Goal: Task Accomplishment & Management: Use online tool/utility

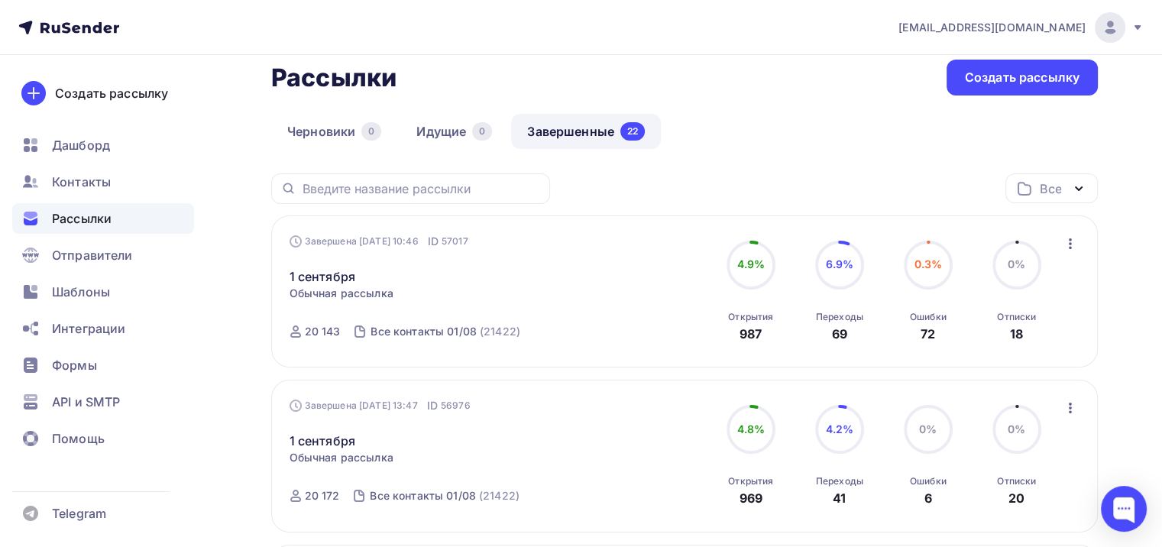
scroll to position [76, 0]
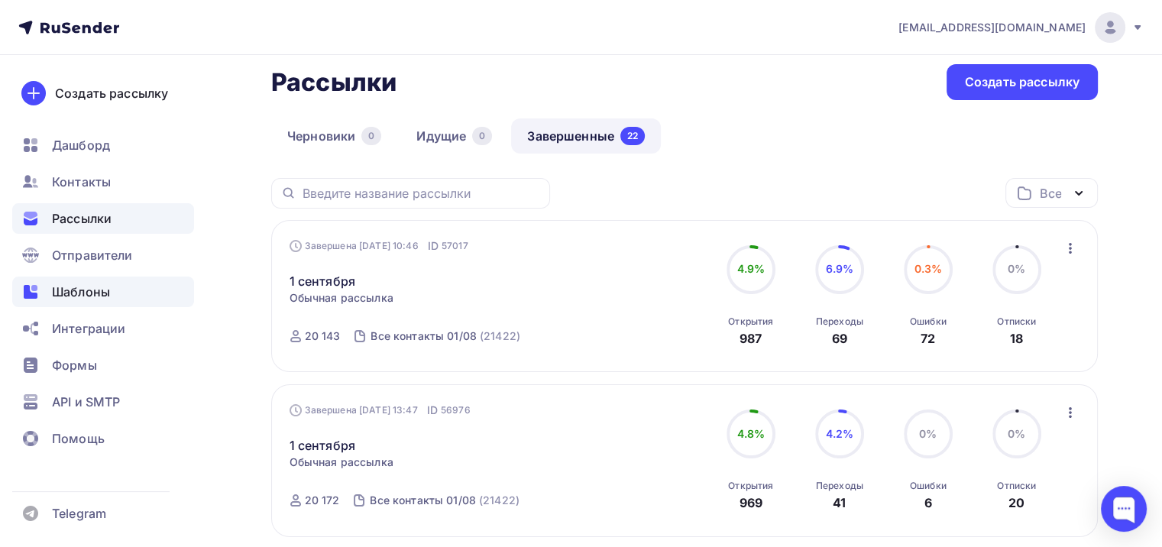
click at [101, 295] on span "Шаблоны" at bounding box center [81, 292] width 58 height 18
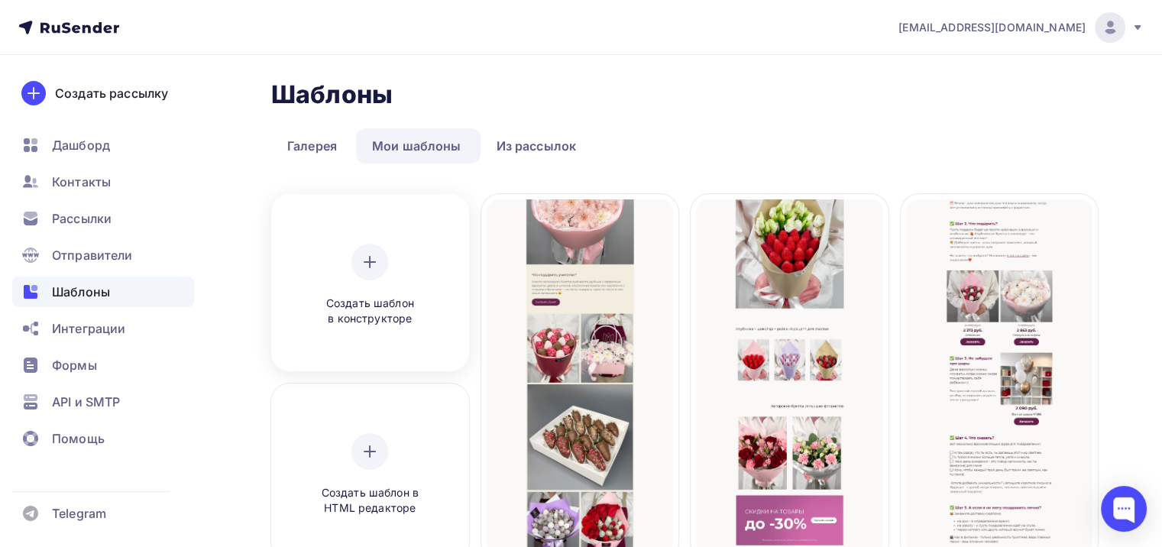
click at [396, 277] on div "Создать шаблон в конструкторе" at bounding box center [369, 285] width 145 height 83
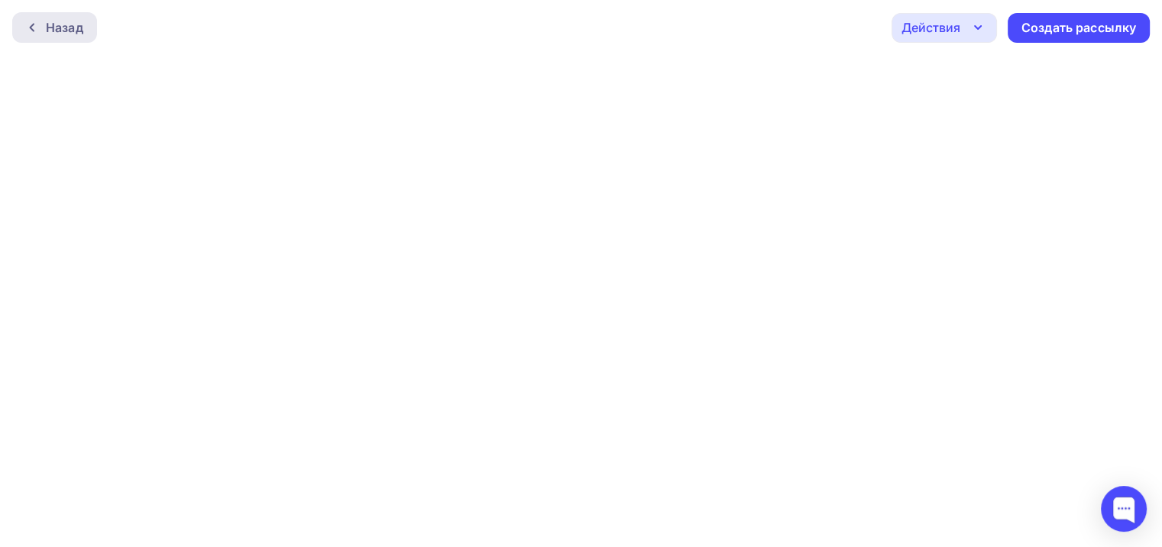
click at [70, 20] on div "Назад" at bounding box center [64, 27] width 37 height 18
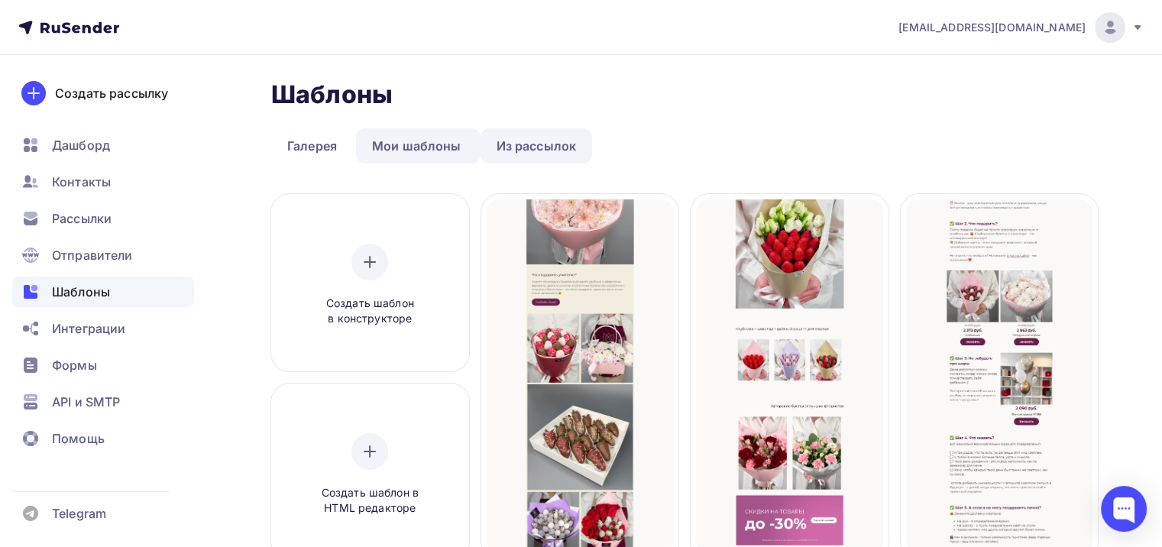
click at [512, 141] on link "Из рассылок" at bounding box center [537, 145] width 112 height 35
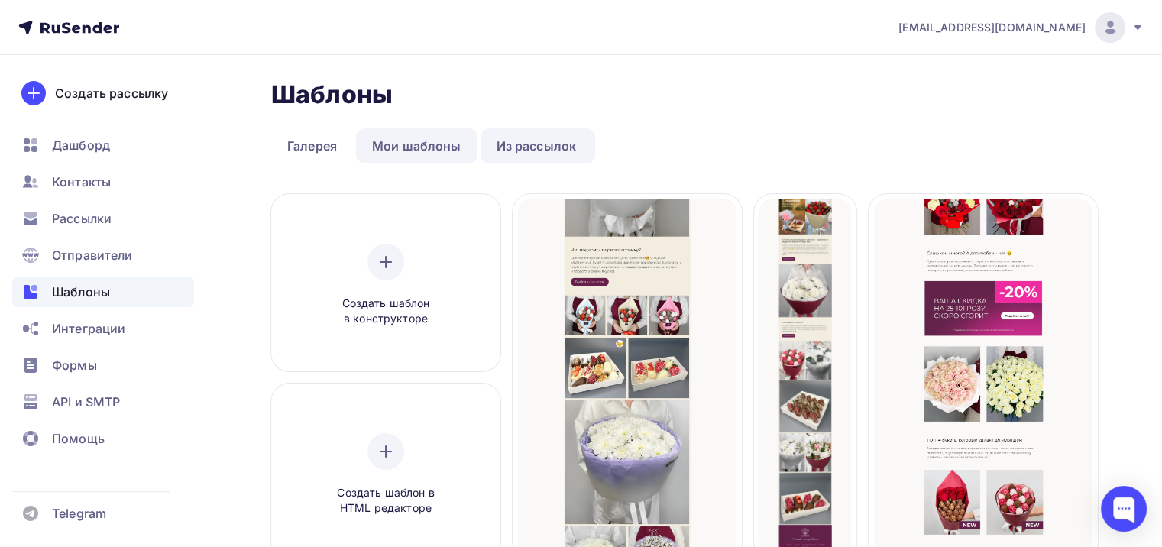
click at [431, 146] on link "Мои шаблоны" at bounding box center [416, 145] width 121 height 35
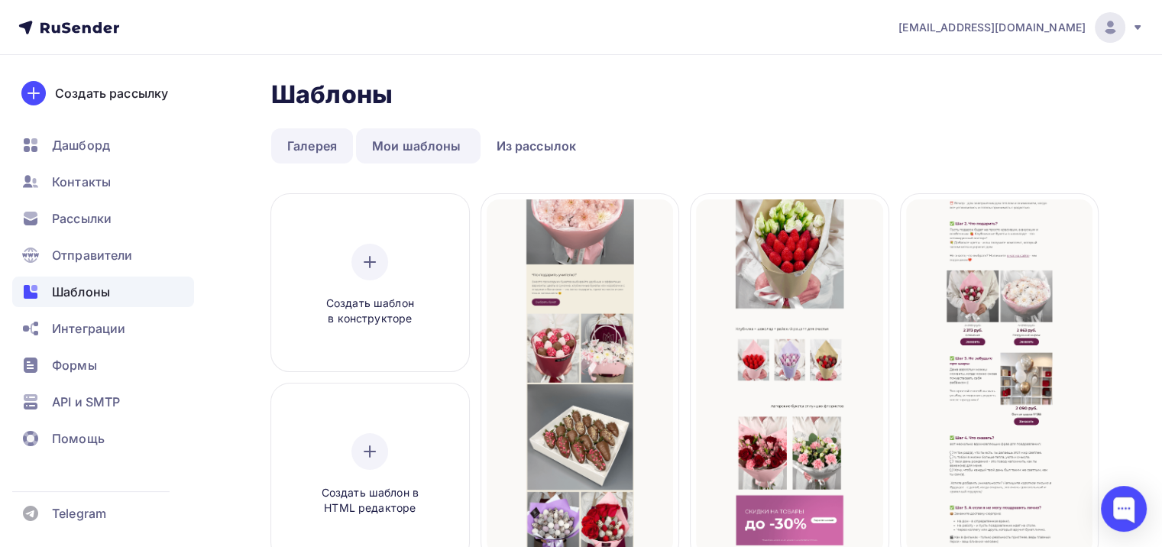
click at [330, 150] on link "Галерея" at bounding box center [312, 145] width 82 height 35
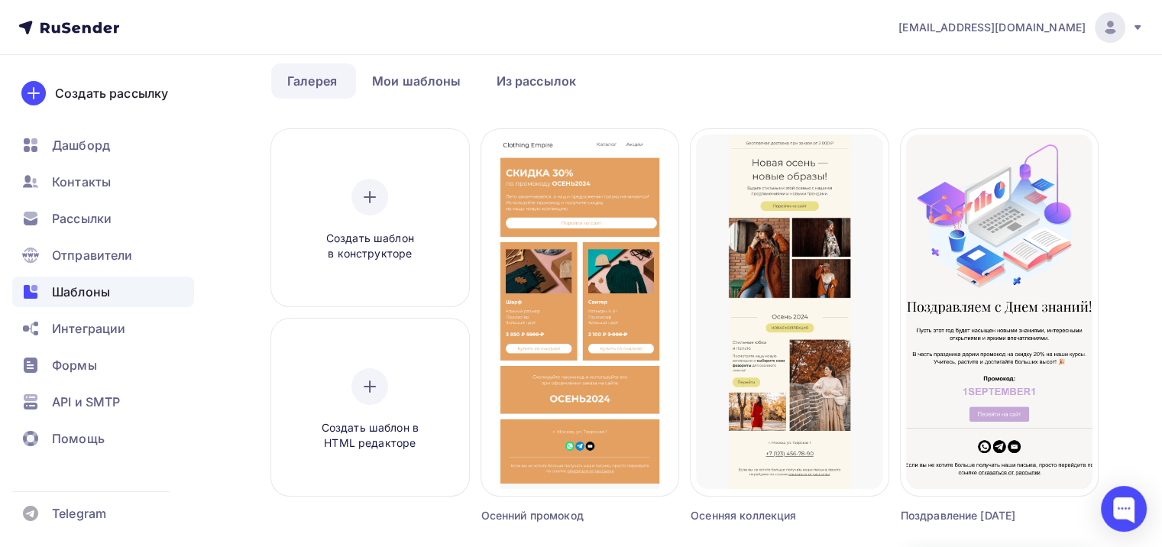
scroll to position [57, 0]
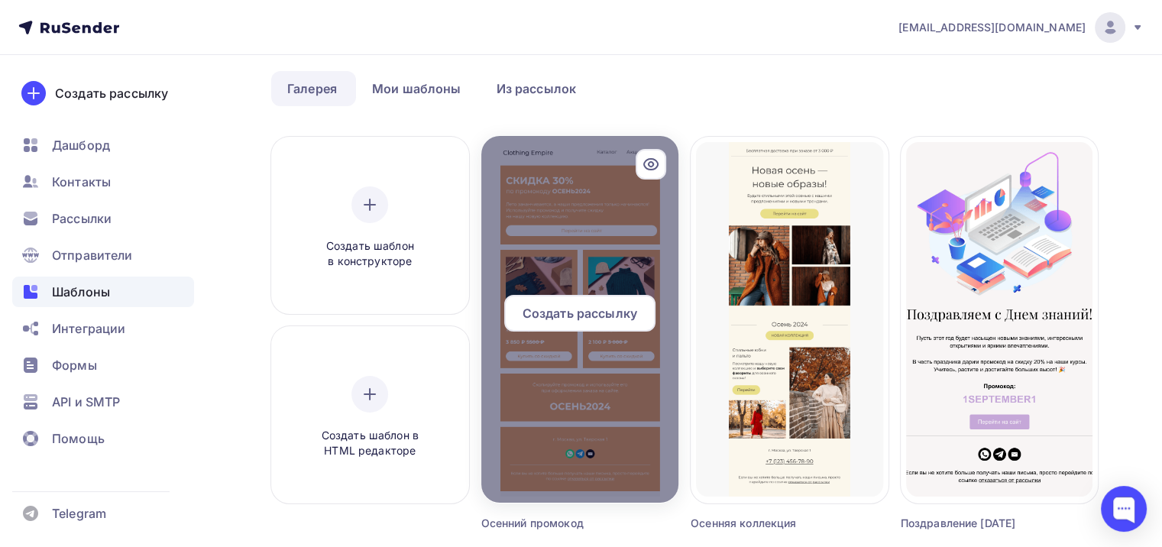
click at [568, 432] on div at bounding box center [580, 319] width 198 height 367
click at [595, 318] on span "Создать рассылку" at bounding box center [580, 313] width 115 height 18
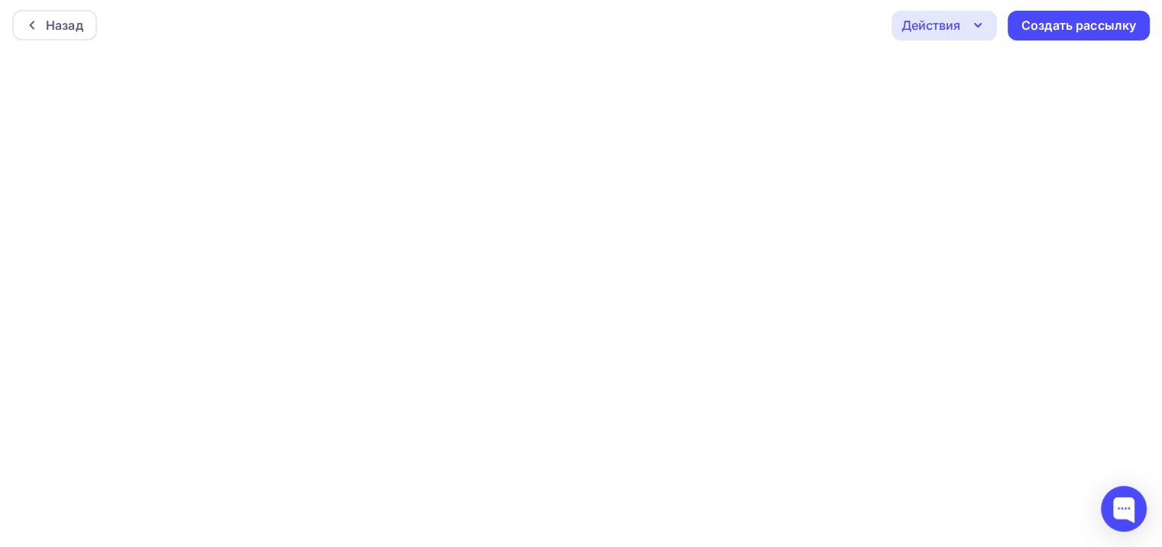
scroll to position [3, 0]
click at [1065, 28] on div "Создать рассылку" at bounding box center [1079, 25] width 115 height 18
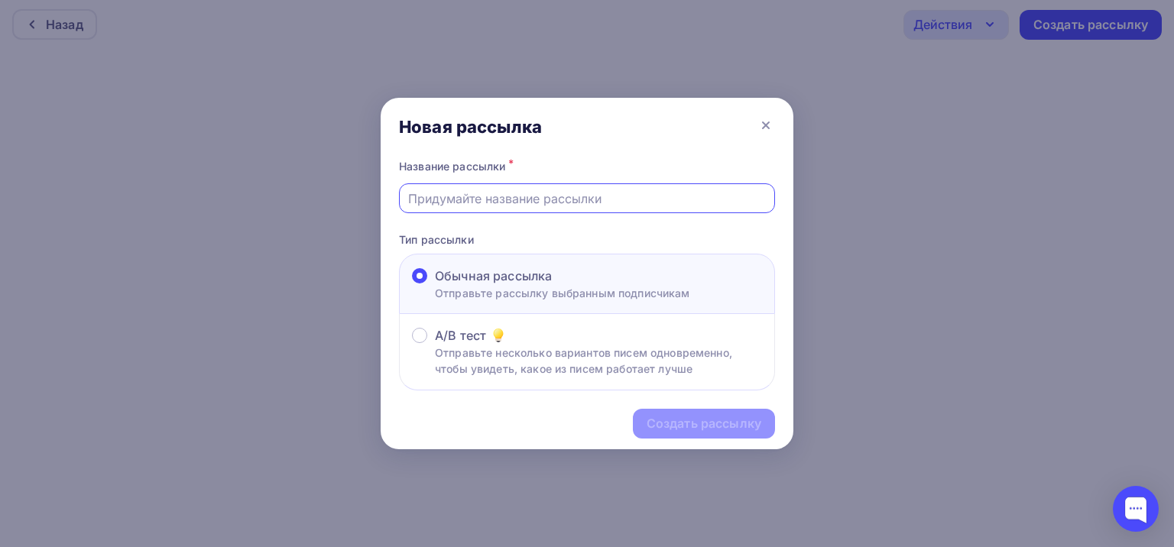
click at [549, 205] on input "text" at bounding box center [587, 198] width 358 height 18
type input "05_09"
click at [716, 420] on div "Создать рассылку" at bounding box center [703, 424] width 115 height 18
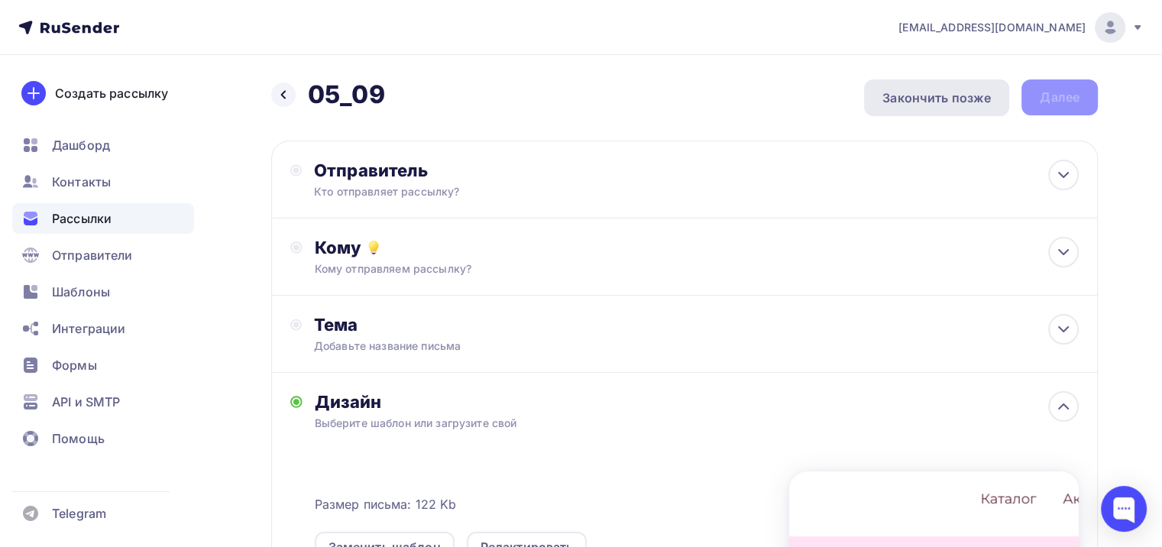
click at [938, 92] on div "Закончить позже" at bounding box center [937, 98] width 109 height 18
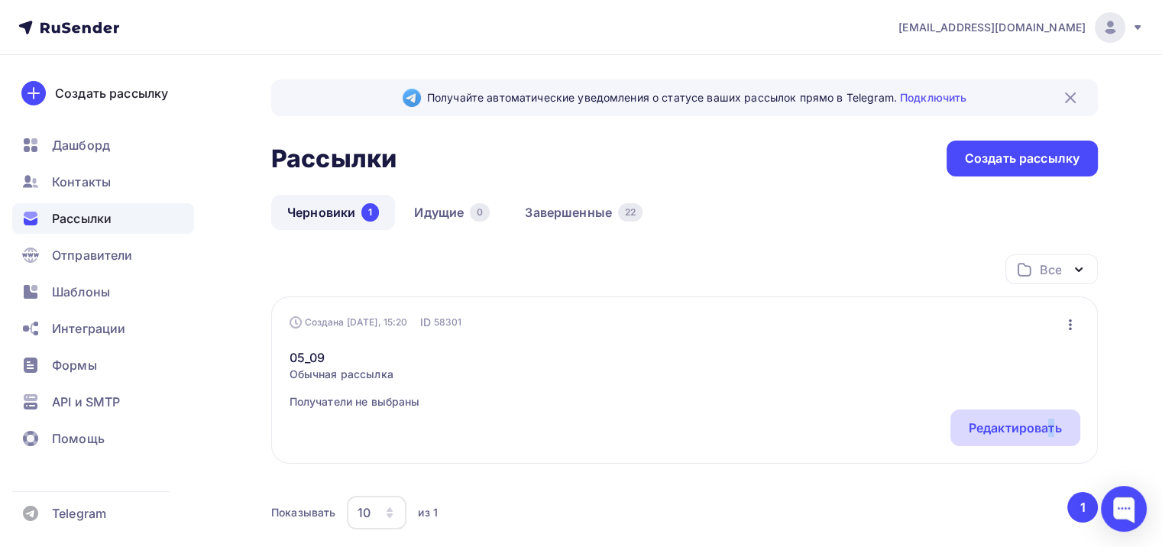
click at [985, 423] on div "Редактировать" at bounding box center [1015, 428] width 93 height 18
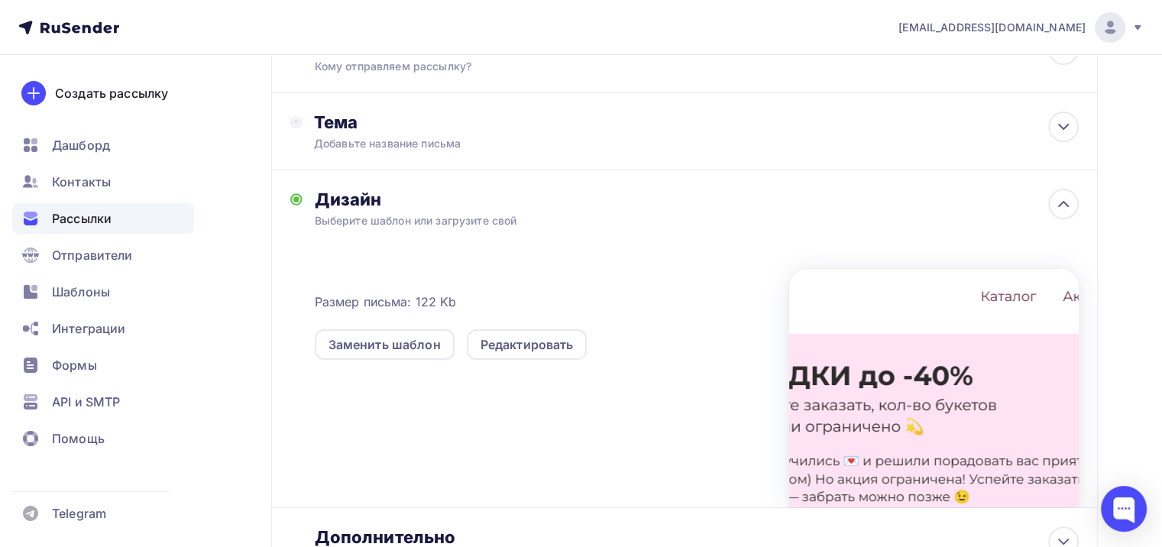
scroll to position [229, 0]
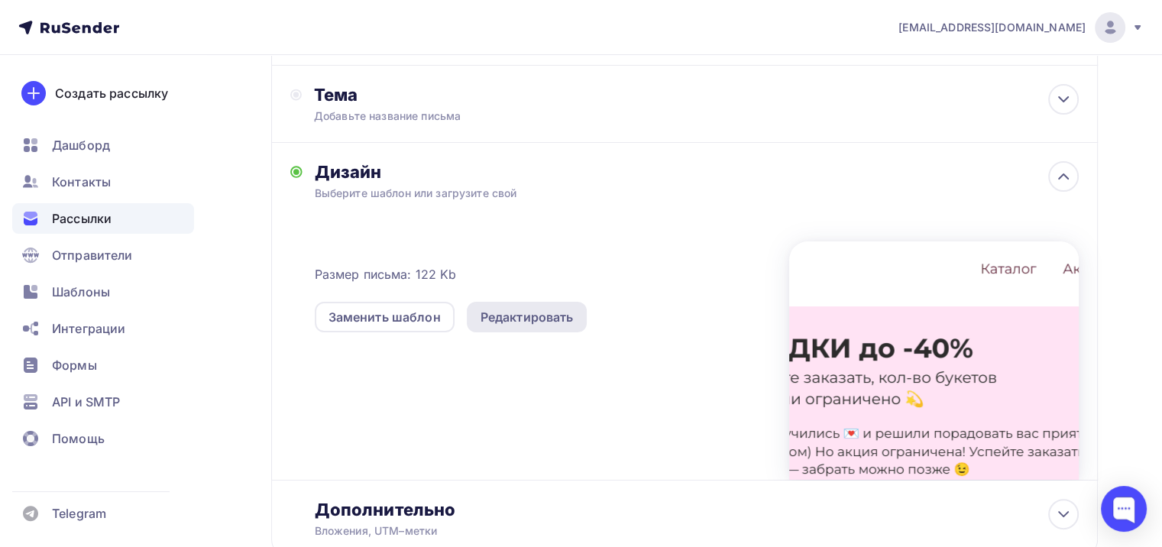
click at [536, 325] on div "Редактировать" at bounding box center [527, 317] width 93 height 18
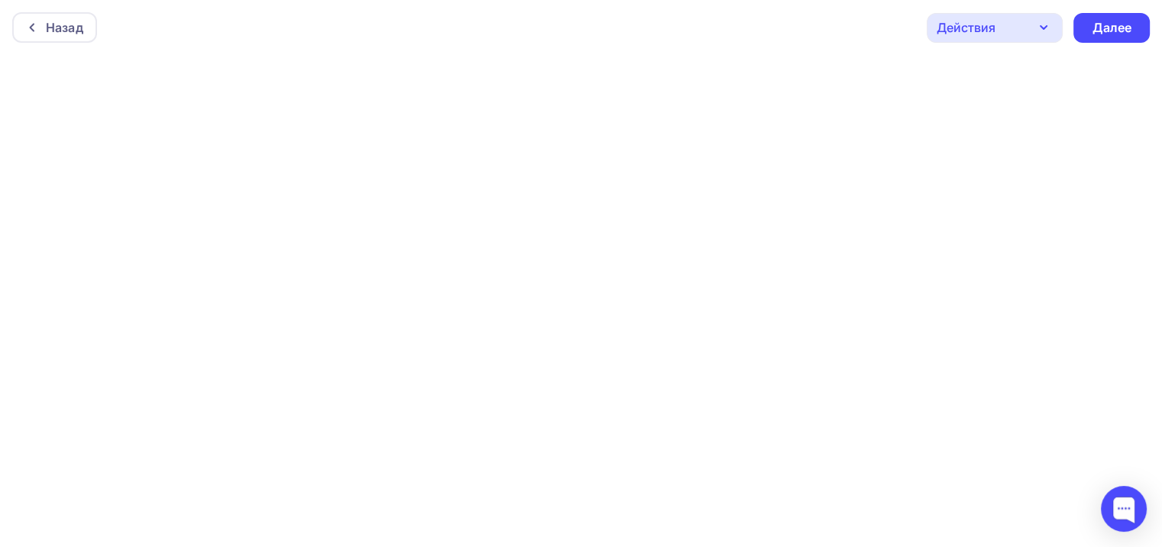
click at [1015, 24] on div "Действия" at bounding box center [995, 28] width 136 height 30
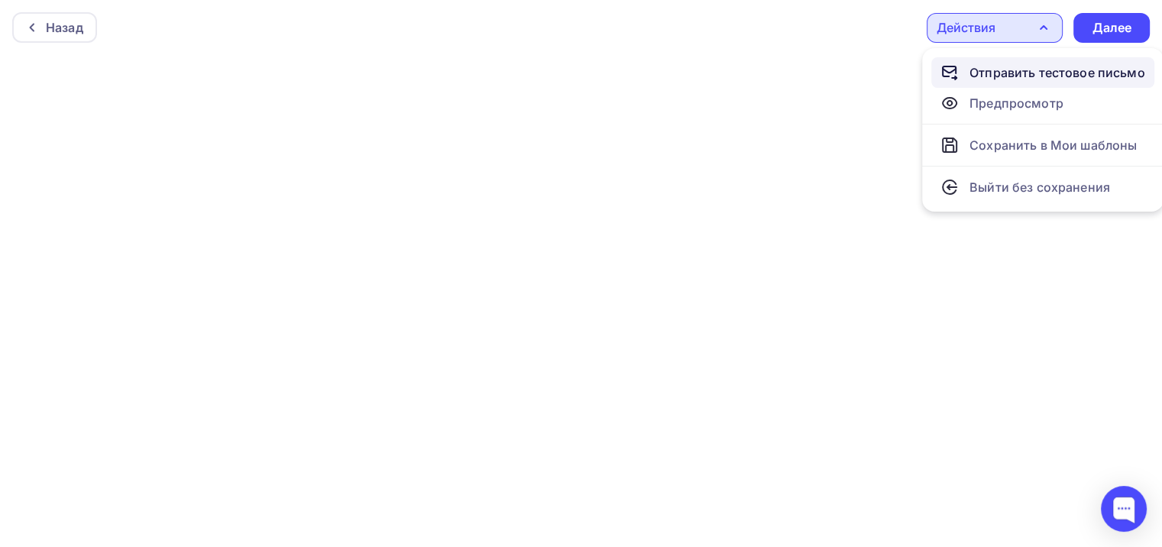
click at [1066, 73] on div "Отправить тестовое письмо" at bounding box center [1058, 72] width 176 height 18
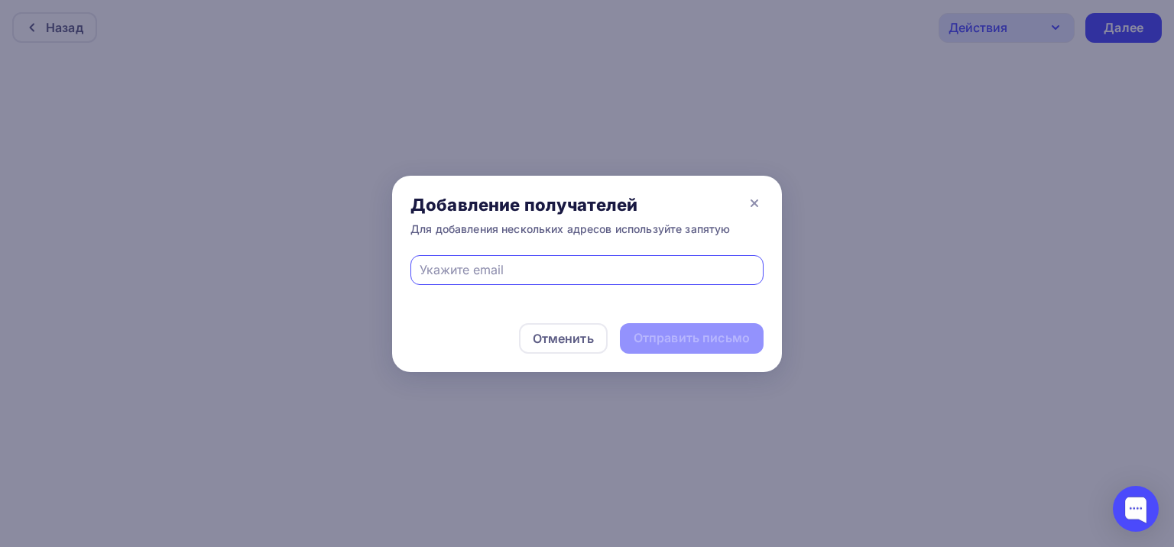
type input "gabdulina.polina@bk.ru"
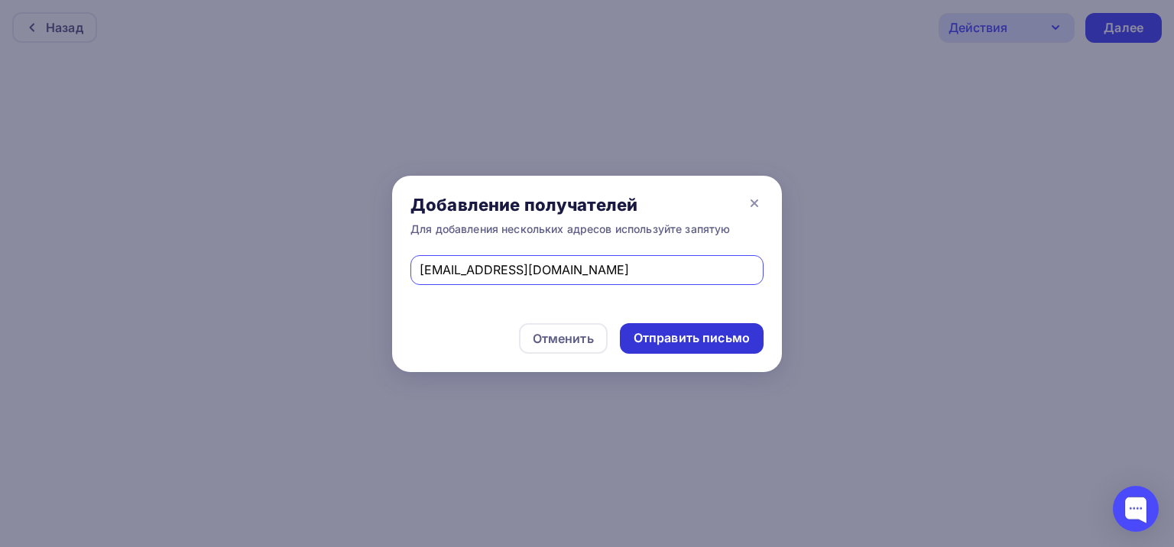
click at [711, 348] on div "Отправить письмо" at bounding box center [692, 338] width 144 height 31
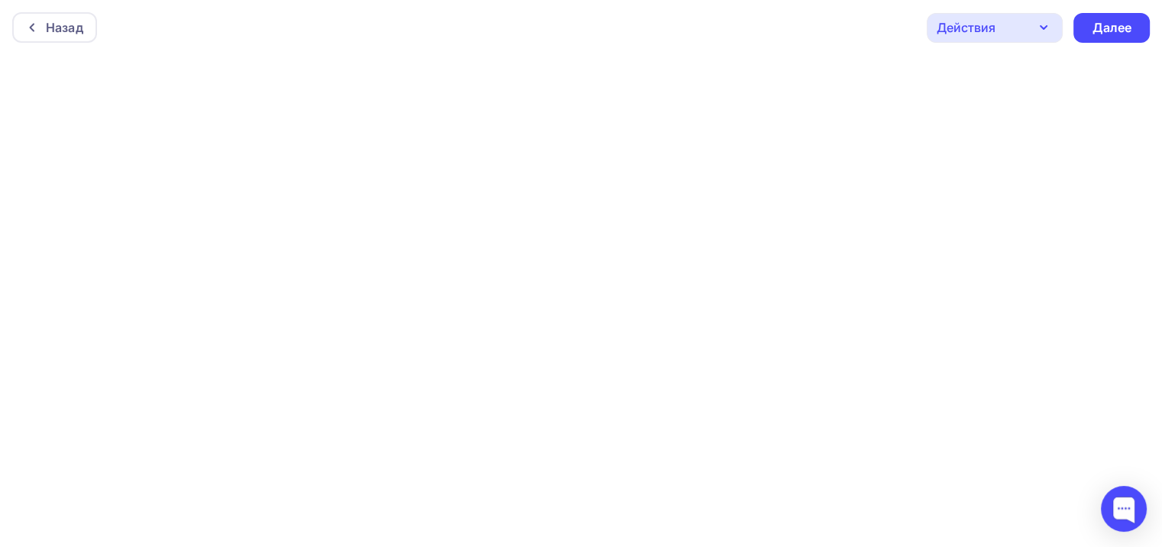
click at [962, 18] on div "Действия" at bounding box center [966, 27] width 59 height 18
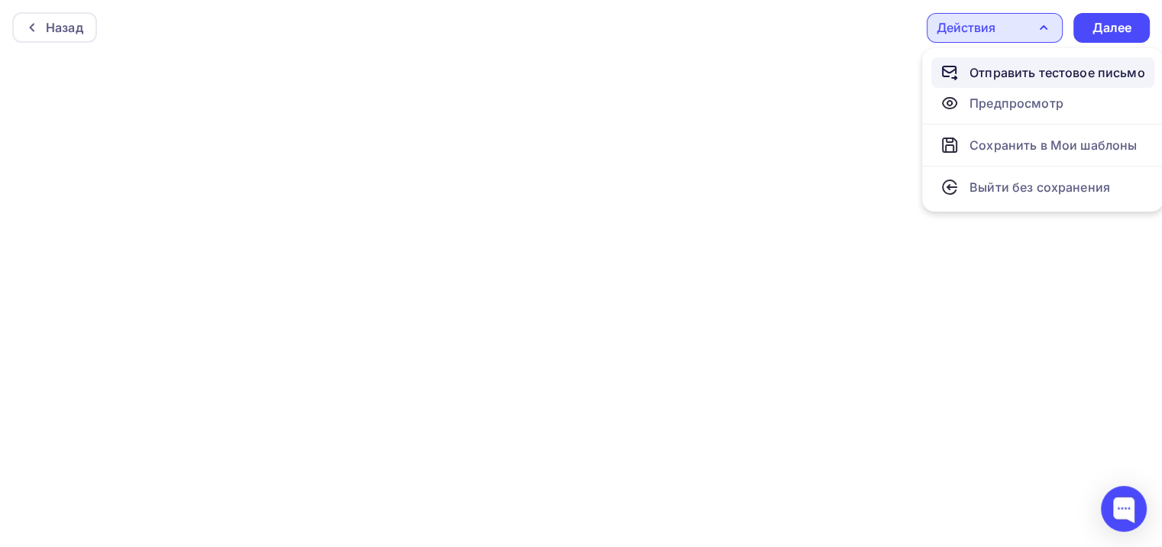
click at [999, 78] on div "Отправить тестовое письмо" at bounding box center [1058, 72] width 176 height 18
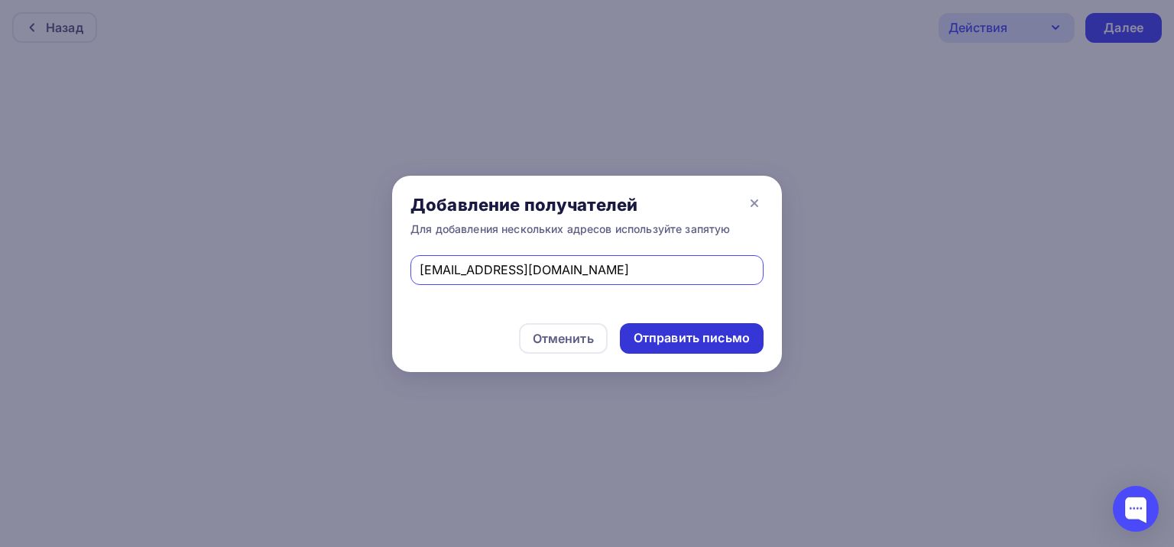
click at [688, 345] on div "Отправить письмо" at bounding box center [691, 338] width 116 height 18
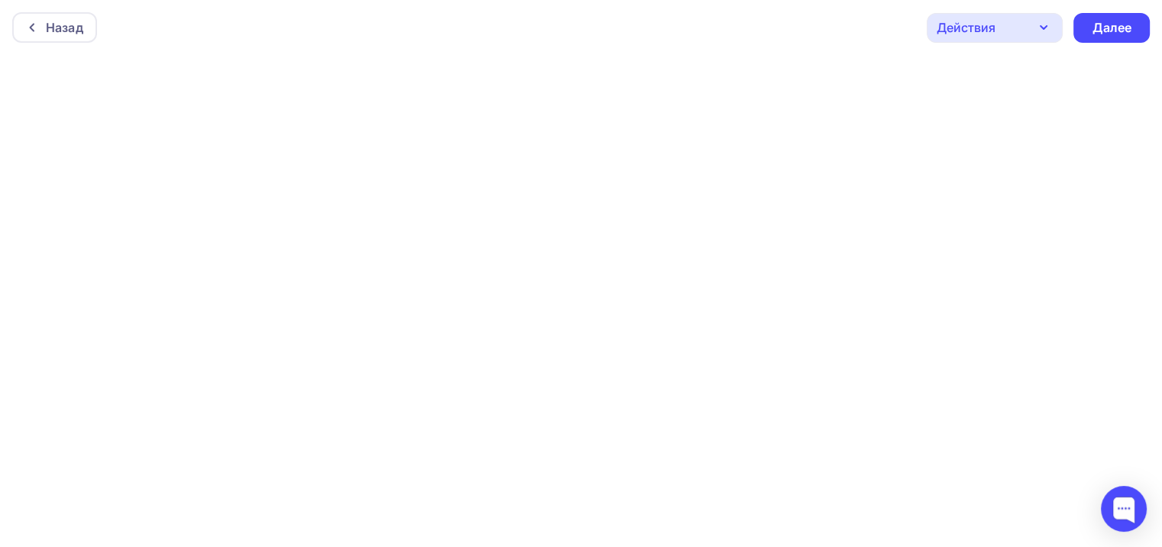
scroll to position [3, 0]
click at [989, 18] on div "Действия" at bounding box center [966, 24] width 59 height 18
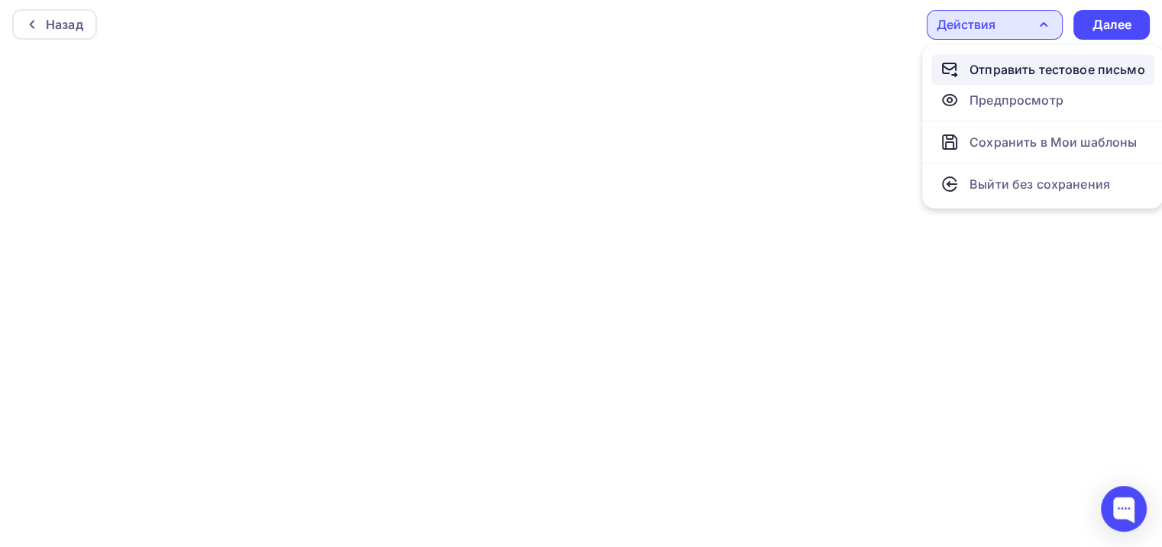
click at [1046, 64] on div "Отправить тестовое письмо" at bounding box center [1058, 69] width 176 height 18
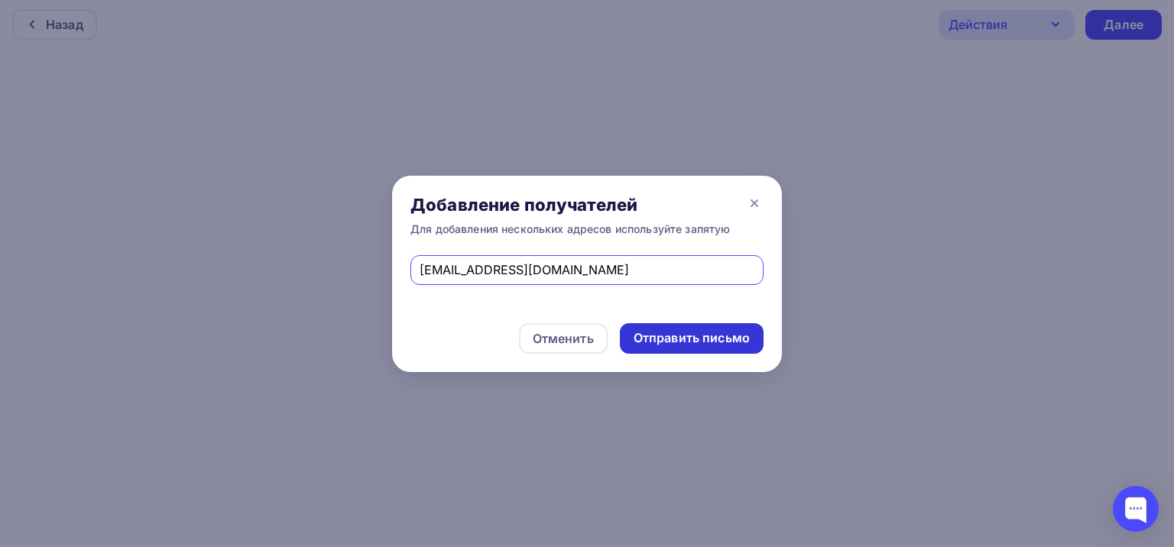
click at [724, 348] on div "Отправить письмо" at bounding box center [692, 338] width 144 height 31
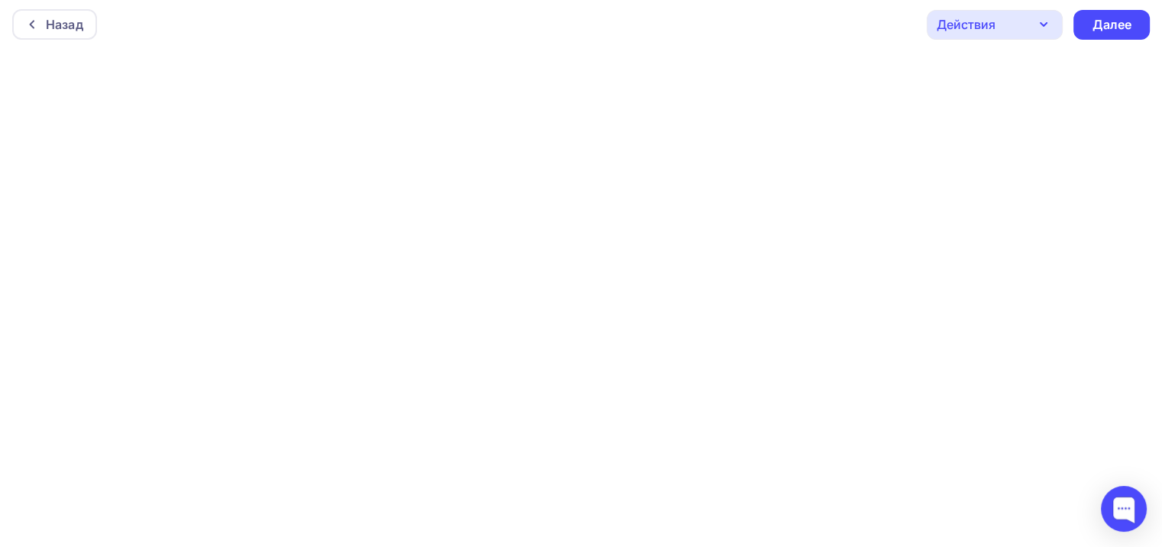
click at [1021, 21] on div "Действия" at bounding box center [995, 25] width 136 height 30
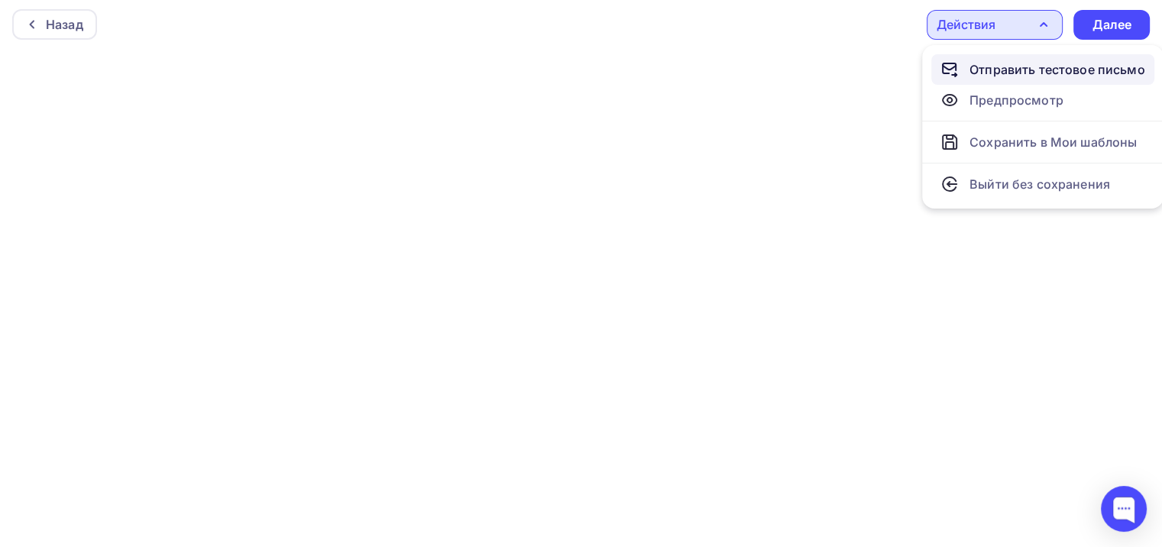
click at [1019, 73] on div "Отправить тестовое письмо" at bounding box center [1058, 69] width 176 height 18
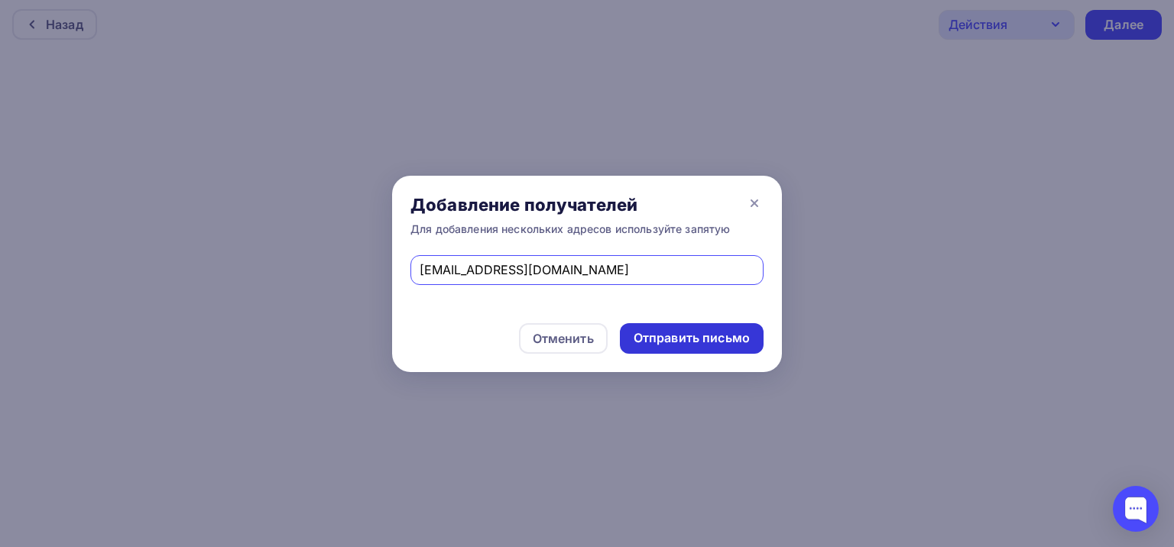
click at [734, 331] on div "Отправить письмо" at bounding box center [691, 338] width 116 height 18
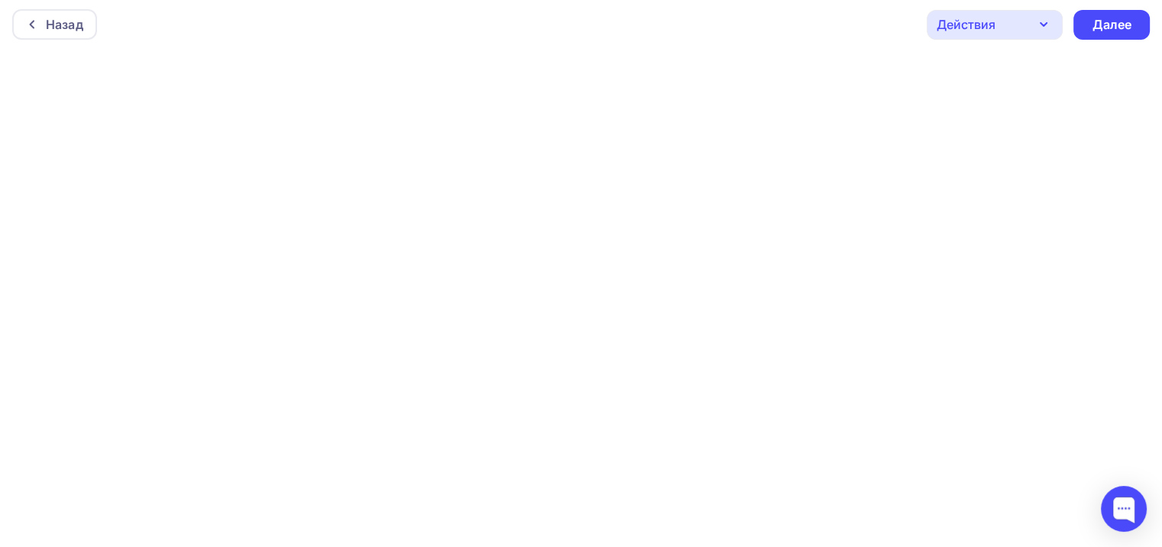
click at [1017, 24] on div "Действия" at bounding box center [995, 25] width 136 height 30
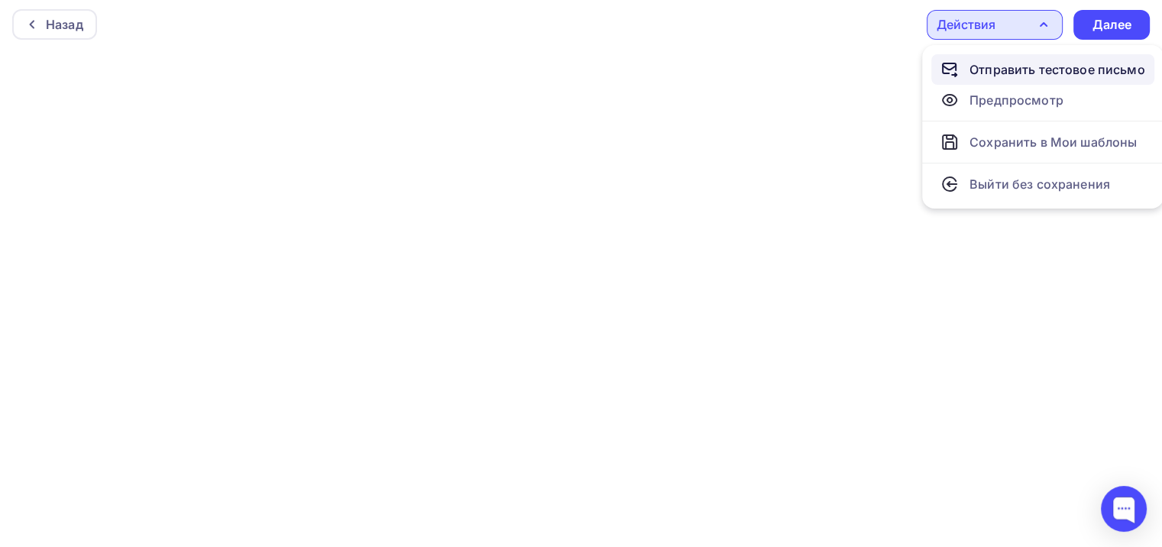
click at [1019, 65] on div "Отправить тестовое письмо" at bounding box center [1058, 69] width 176 height 18
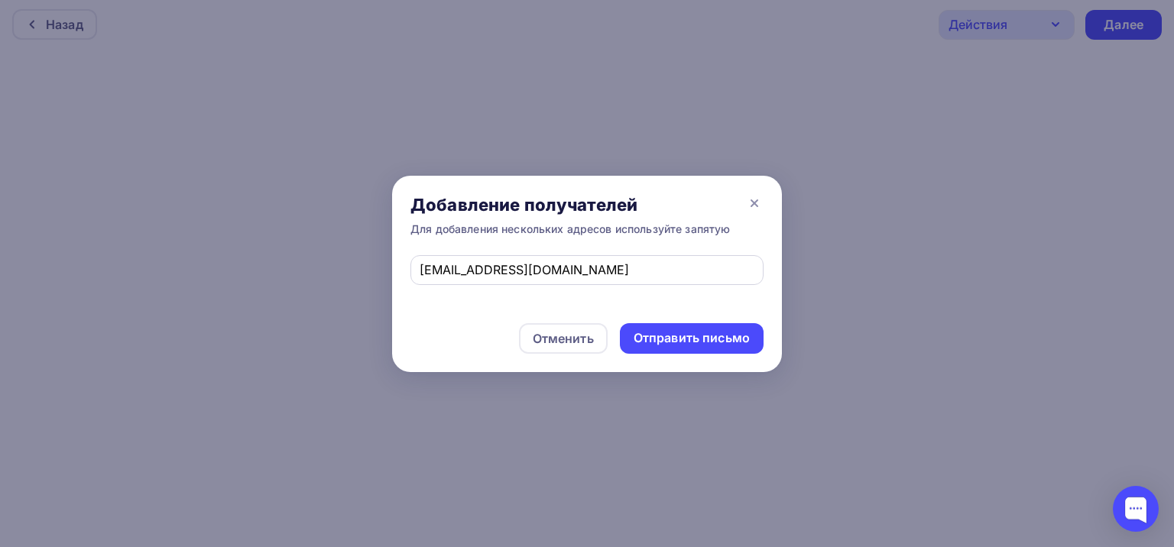
click at [499, 280] on div "gabdulina.polina@bk.ru" at bounding box center [586, 270] width 353 height 30
click at [504, 262] on input "gabdulina.polina@bk.ru" at bounding box center [586, 270] width 335 height 18
click at [492, 276] on input "gabdulina.polina@bk.ru" at bounding box center [586, 270] width 335 height 18
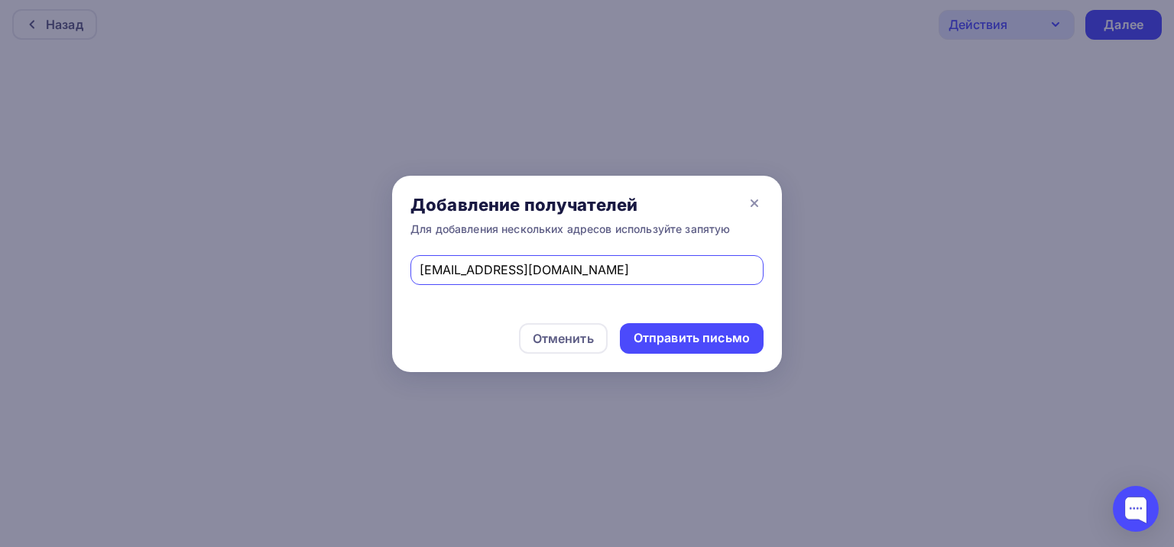
click at [492, 276] on input "gabdulina.polina@bk.ru" at bounding box center [586, 270] width 335 height 18
paste input "rom.barhat@gmail.com"
type input "rom.barhat@gmail.com"
click at [694, 336] on div "Отправить письмо" at bounding box center [691, 338] width 116 height 18
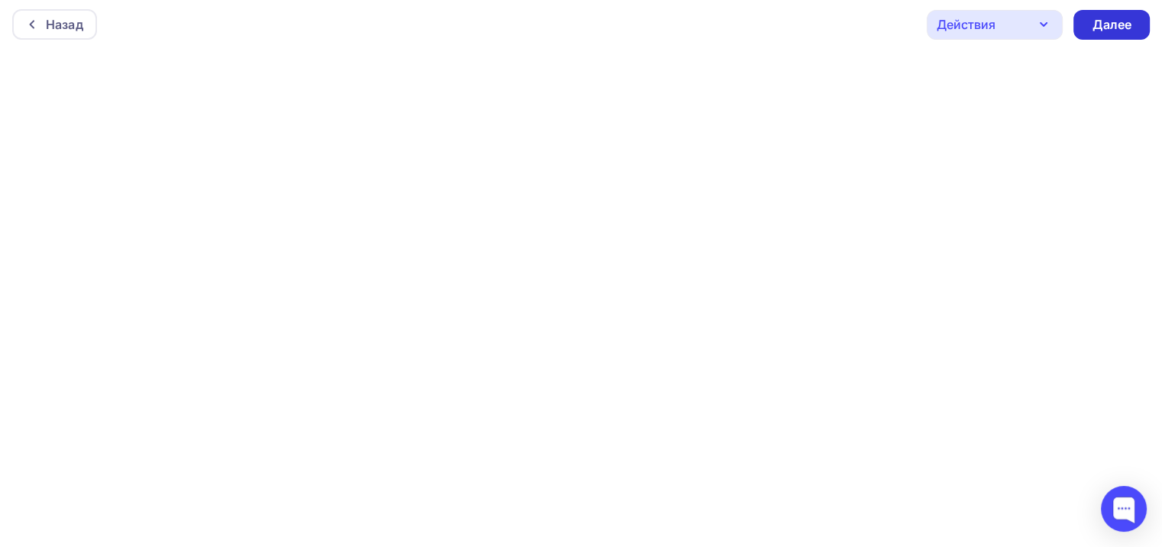
click at [1097, 21] on div "Далее" at bounding box center [1112, 25] width 40 height 18
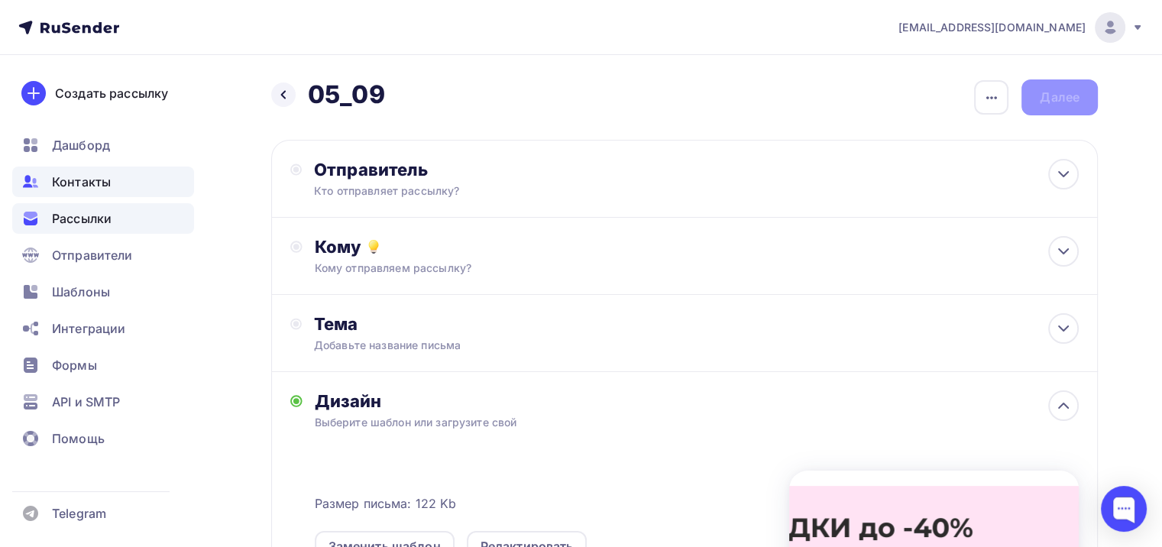
click at [125, 175] on div "Контакты" at bounding box center [103, 182] width 182 height 31
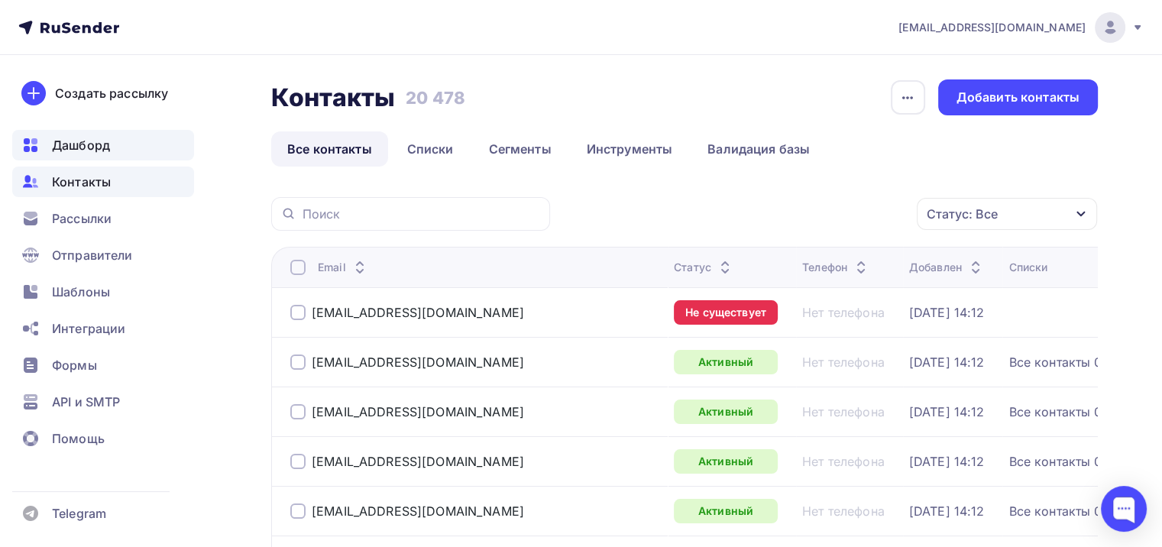
click at [106, 142] on span "Дашборд" at bounding box center [81, 145] width 58 height 18
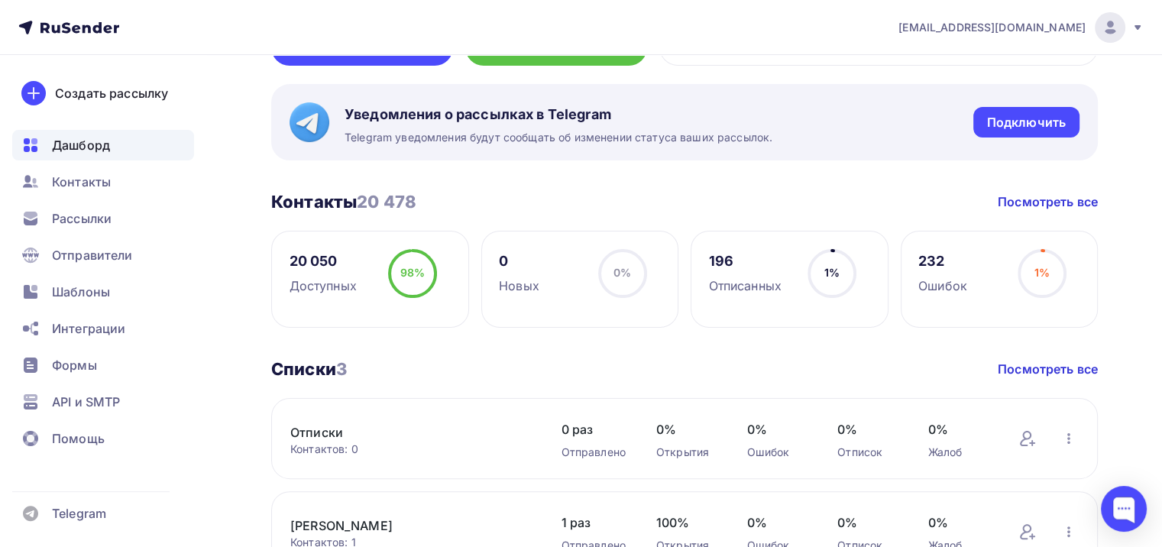
scroll to position [306, 0]
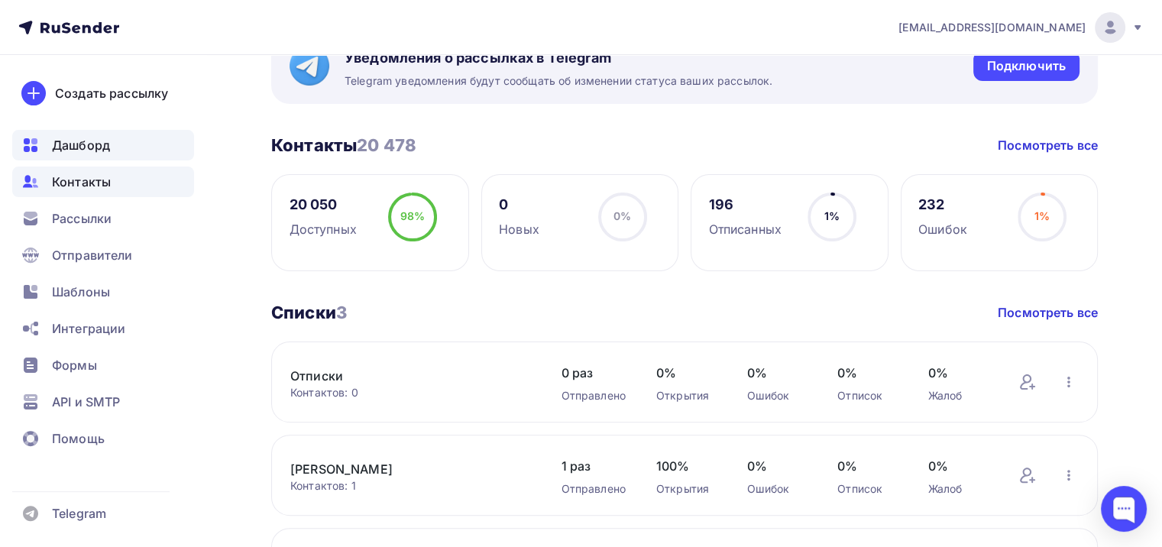
click at [99, 186] on span "Контакты" at bounding box center [81, 182] width 59 height 18
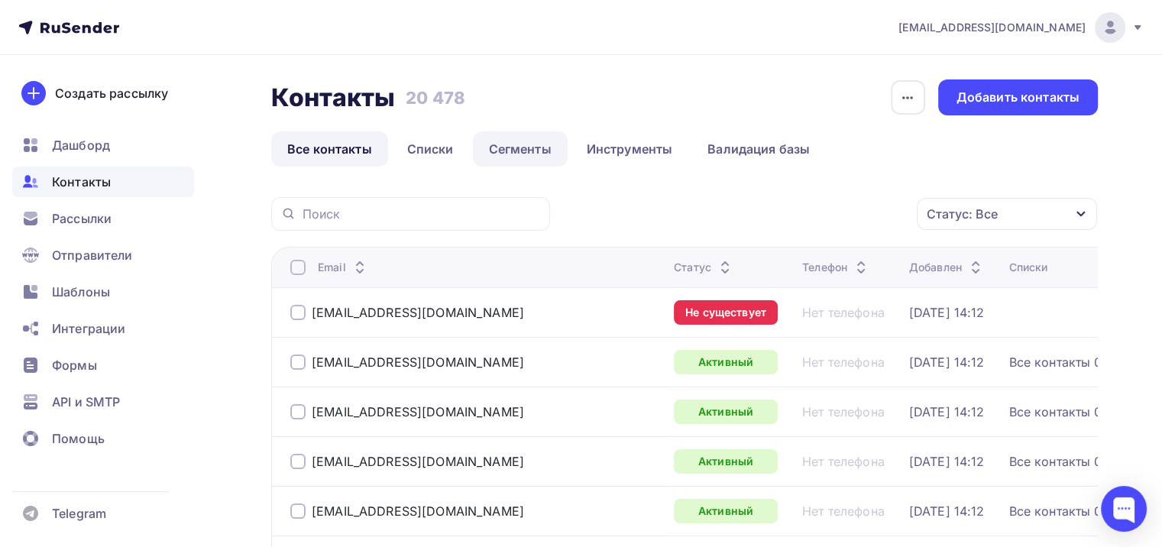
click at [507, 159] on link "Сегменты" at bounding box center [520, 148] width 95 height 35
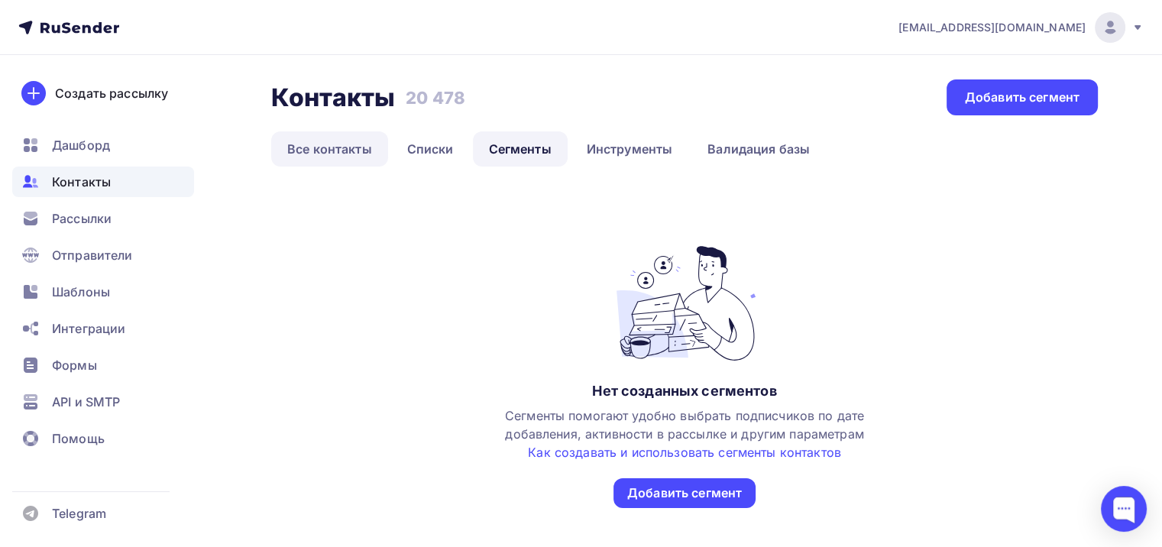
click at [349, 141] on link "Все контакты" at bounding box center [329, 148] width 117 height 35
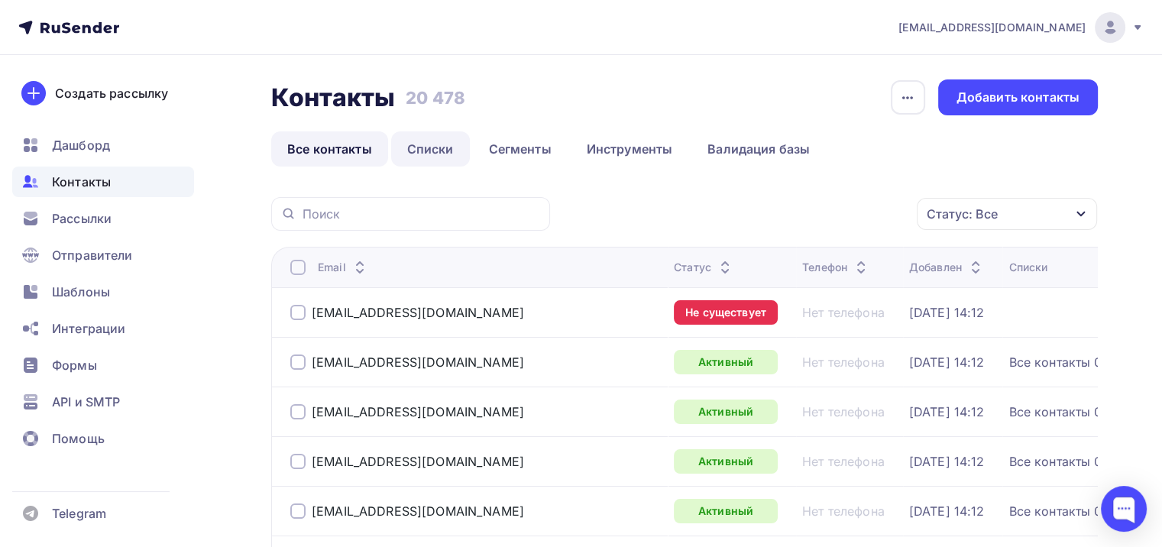
click at [417, 147] on link "Списки" at bounding box center [430, 148] width 79 height 35
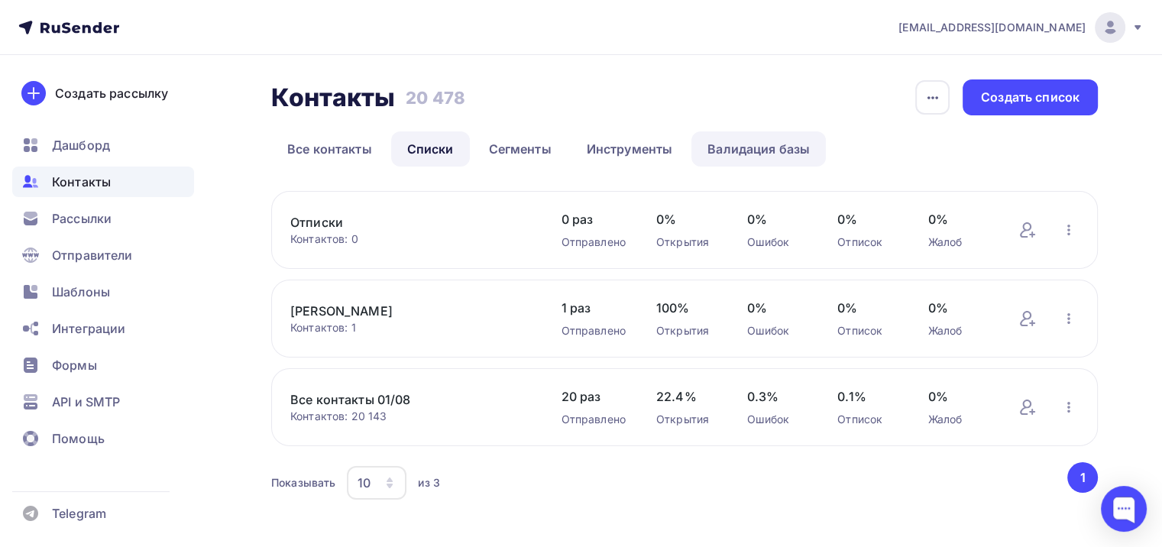
click at [743, 150] on link "Валидация базы" at bounding box center [759, 148] width 134 height 35
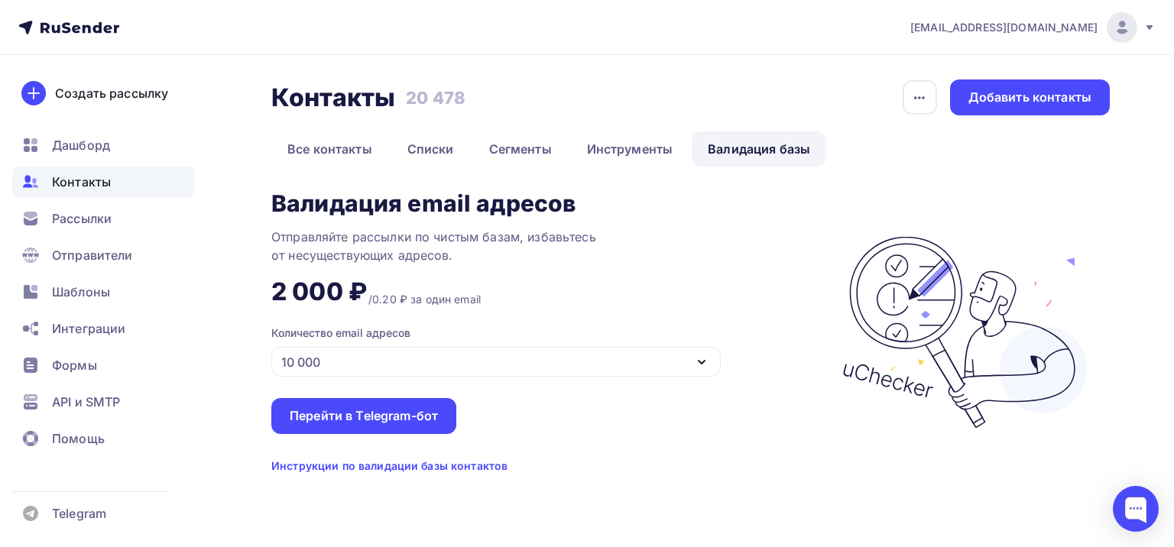
click at [474, 381] on div "Валидация email адресов Отправляйте рассылки по чистым базам, избавьтесь от нес…" at bounding box center [548, 332] width 555 height 283
click at [473, 373] on div "10 000" at bounding box center [495, 362] width 449 height 30
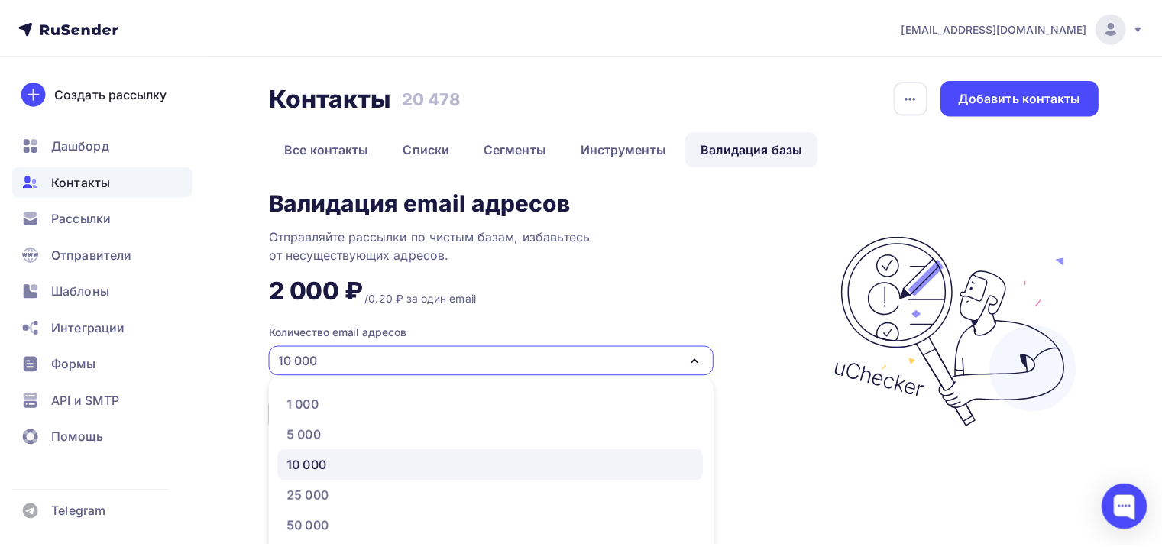
scroll to position [83, 0]
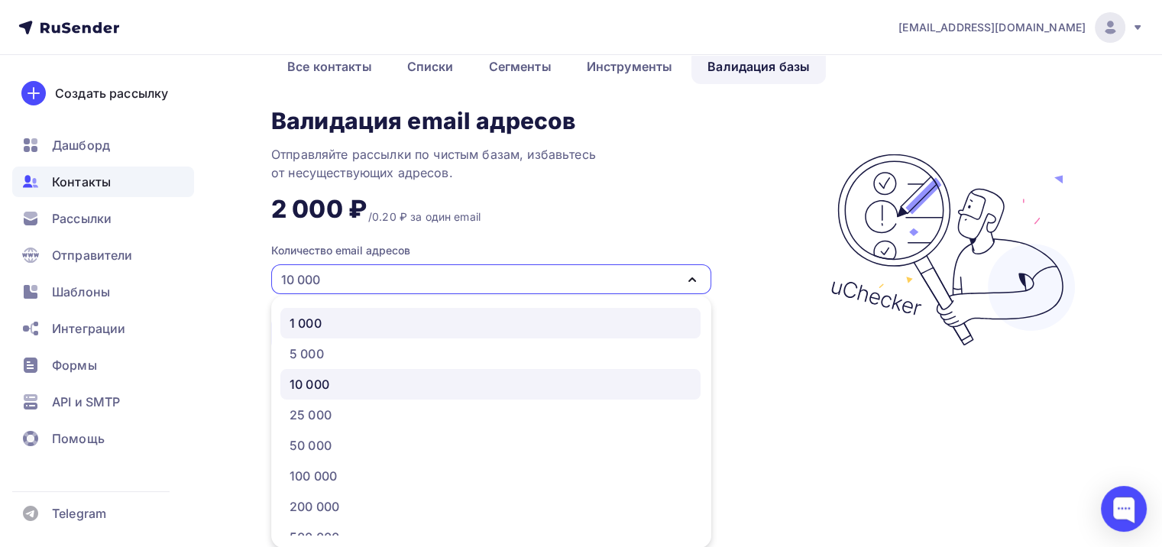
click at [398, 321] on div "1 000" at bounding box center [491, 323] width 402 height 18
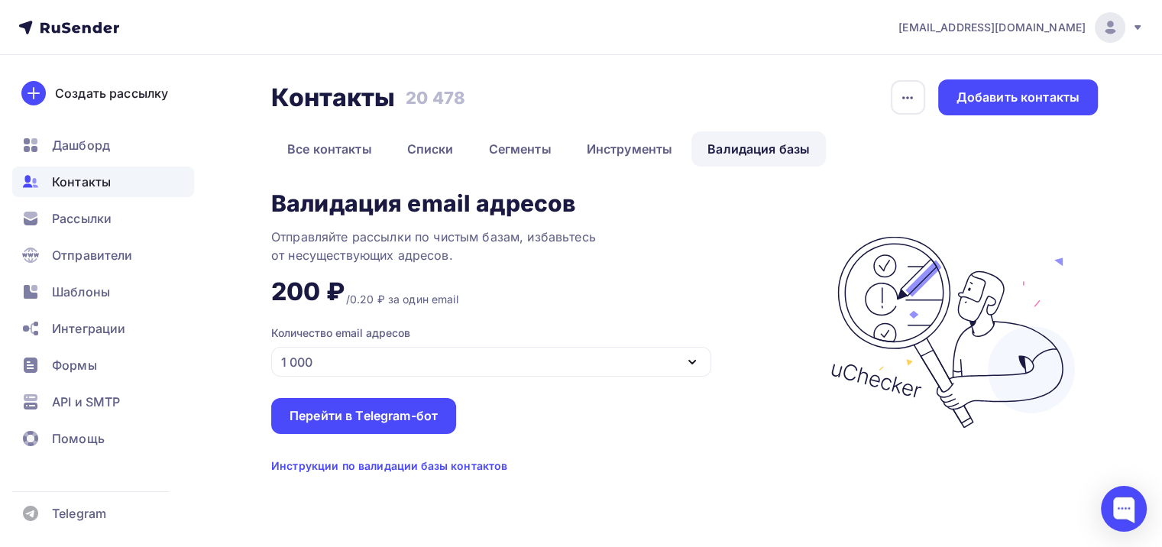
scroll to position [0, 0]
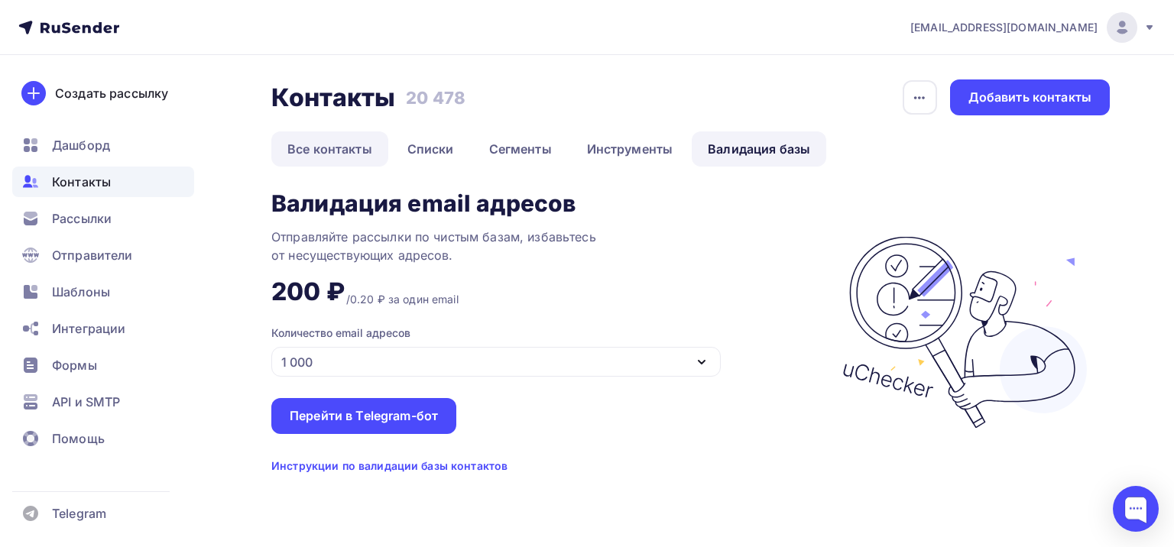
click at [344, 143] on link "Все контакты" at bounding box center [329, 148] width 117 height 35
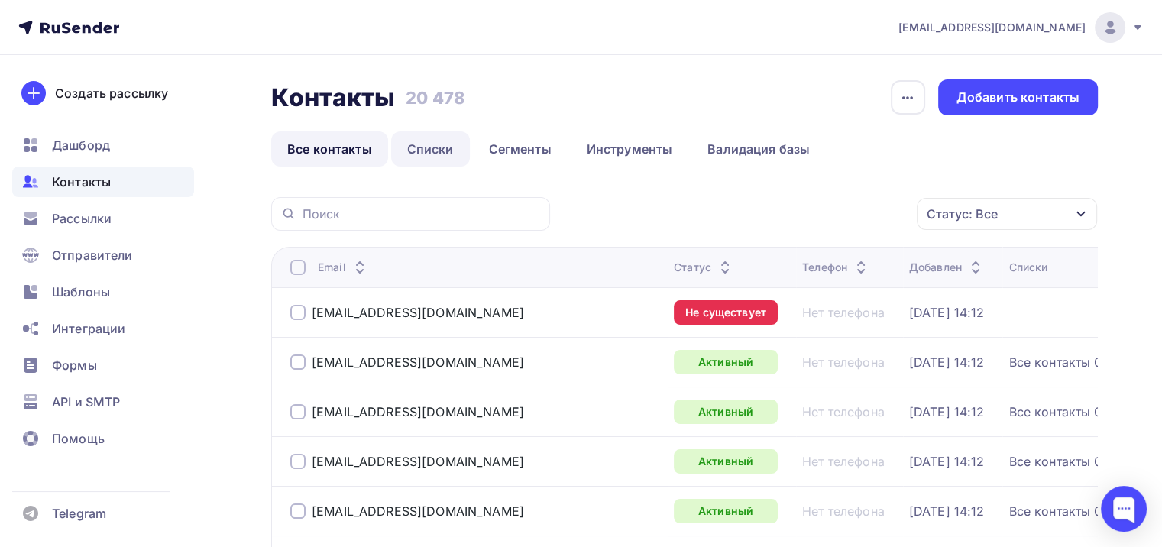
click at [453, 134] on link "Списки" at bounding box center [430, 148] width 79 height 35
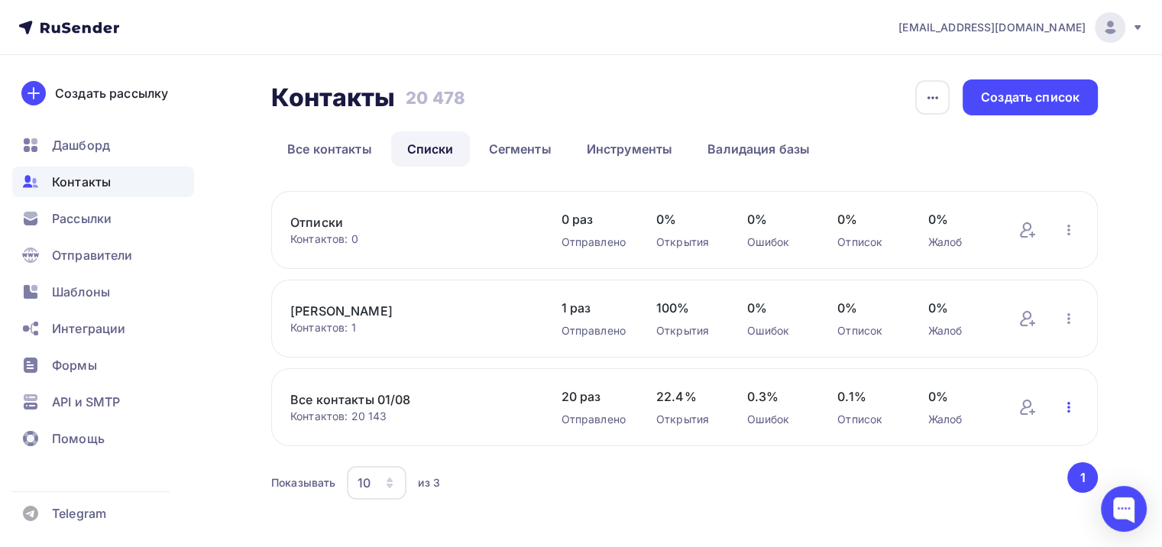
click at [1068, 408] on icon "button" at bounding box center [1069, 407] width 18 height 18
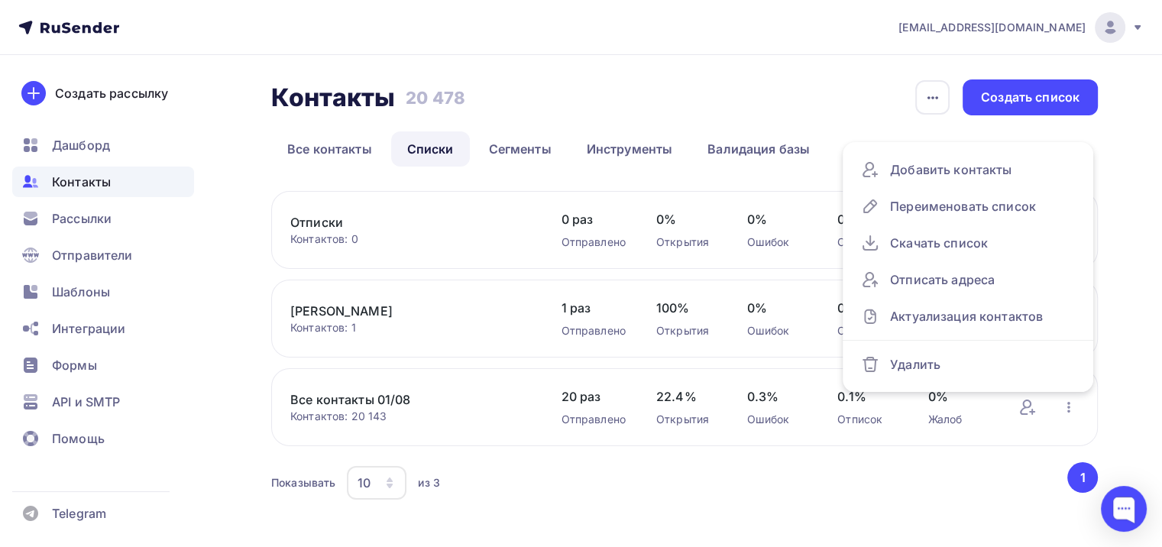
click at [1047, 507] on div "Контакты Контакты 20 478 20 478 История импорта Создать список Все контакты Спи…" at bounding box center [581, 310] width 1162 height 510
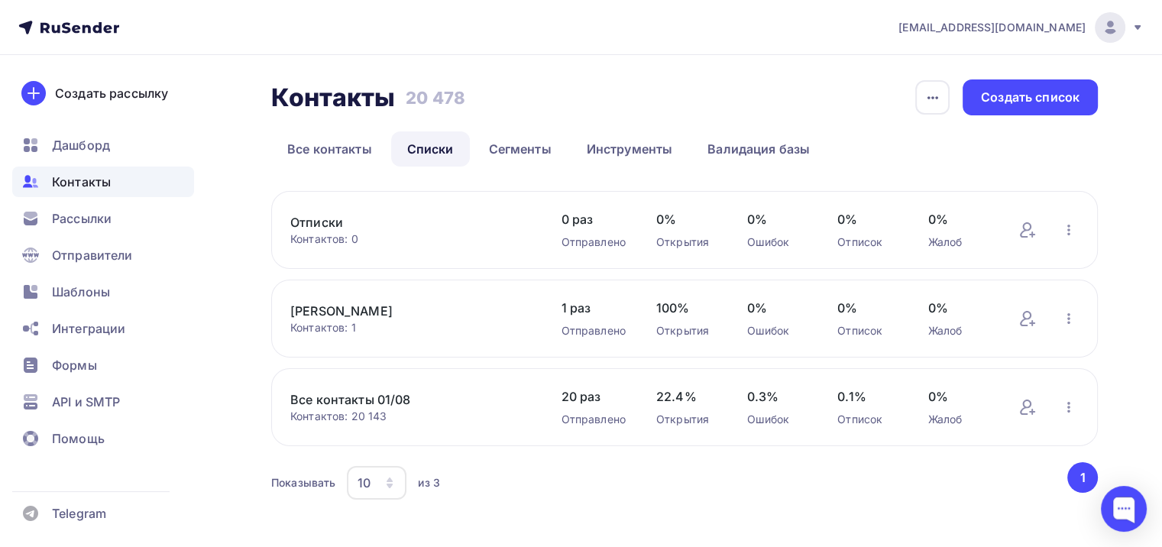
click at [1087, 481] on button "1" at bounding box center [1082, 477] width 31 height 31
click at [896, 121] on div "Контакты Контакты 20 478 20 478 История импорта Создать список Все контакты Спи…" at bounding box center [684, 122] width 827 height 87
click at [1123, 507] on div at bounding box center [1124, 509] width 46 height 46
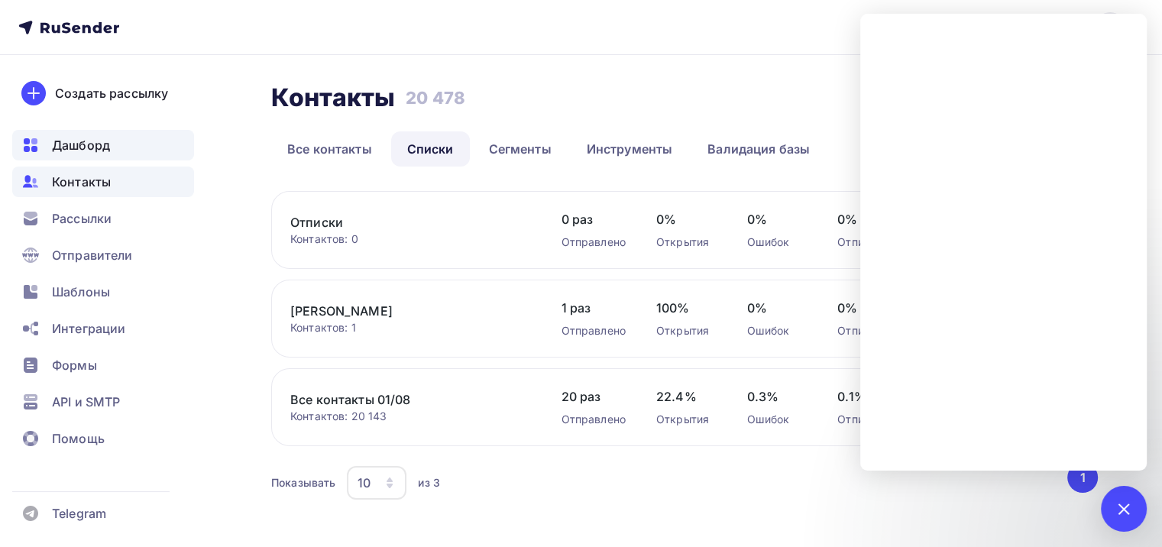
click at [90, 138] on span "Дашборд" at bounding box center [81, 145] width 58 height 18
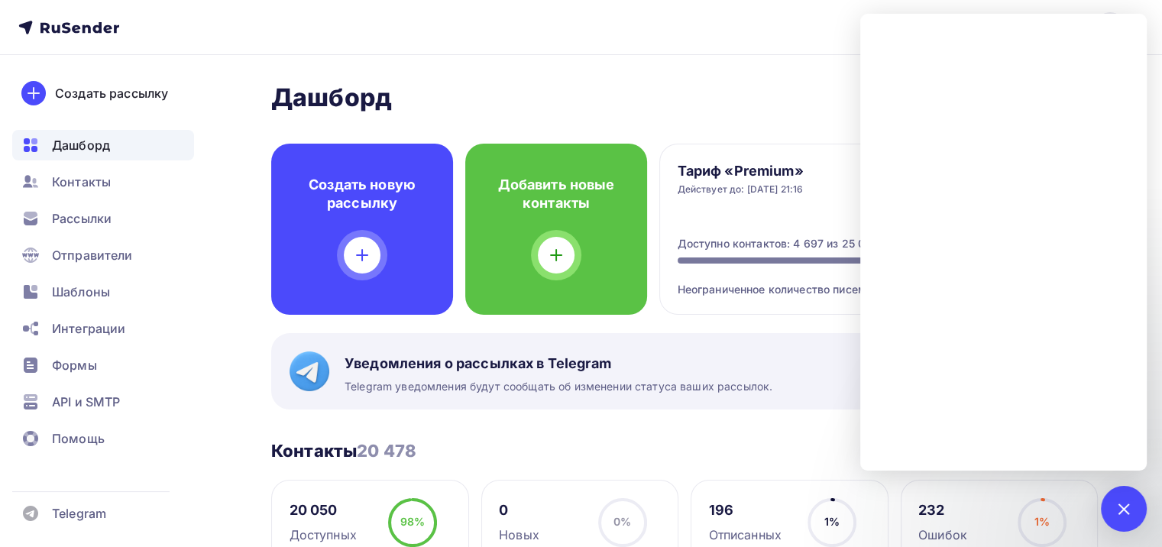
click at [766, 451] on div "Контакты 20 478 Контакты 20 478 Посмотреть все" at bounding box center [684, 450] width 827 height 21
click at [1129, 497] on div at bounding box center [1124, 509] width 46 height 46
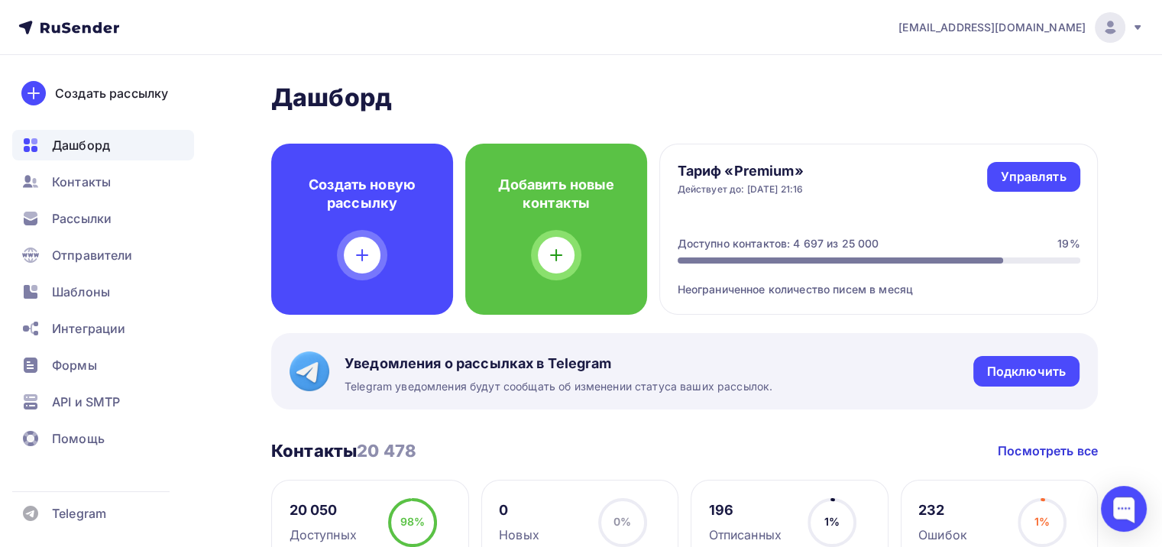
click at [783, 260] on div at bounding box center [841, 261] width 326 height 6
click at [1041, 165] on link "Управлять" at bounding box center [1033, 177] width 92 height 30
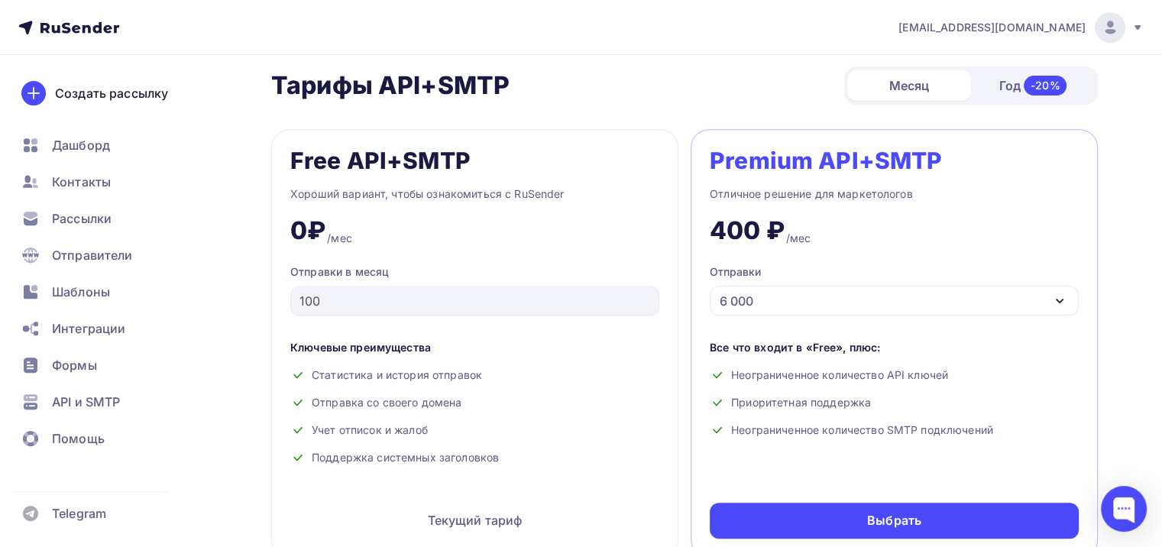
scroll to position [611, 0]
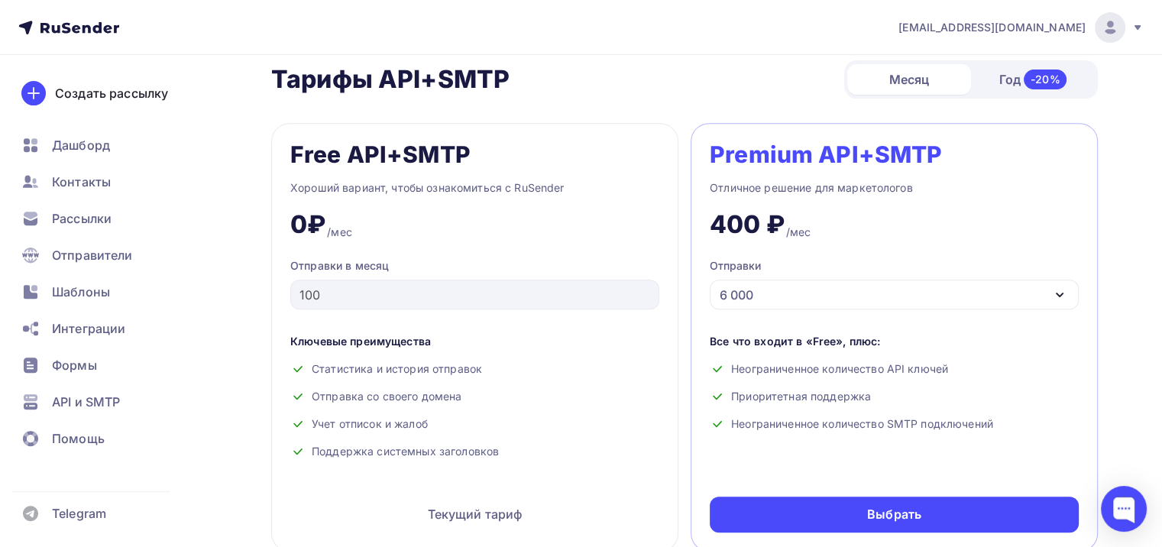
click at [828, 287] on div "6 000" at bounding box center [894, 295] width 369 height 30
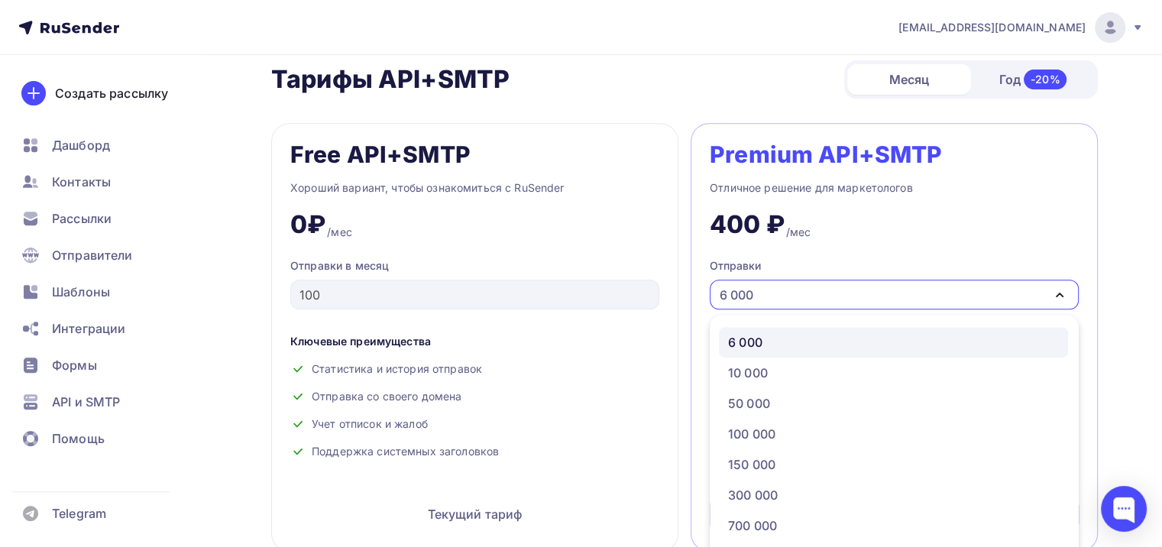
scroll to position [630, 0]
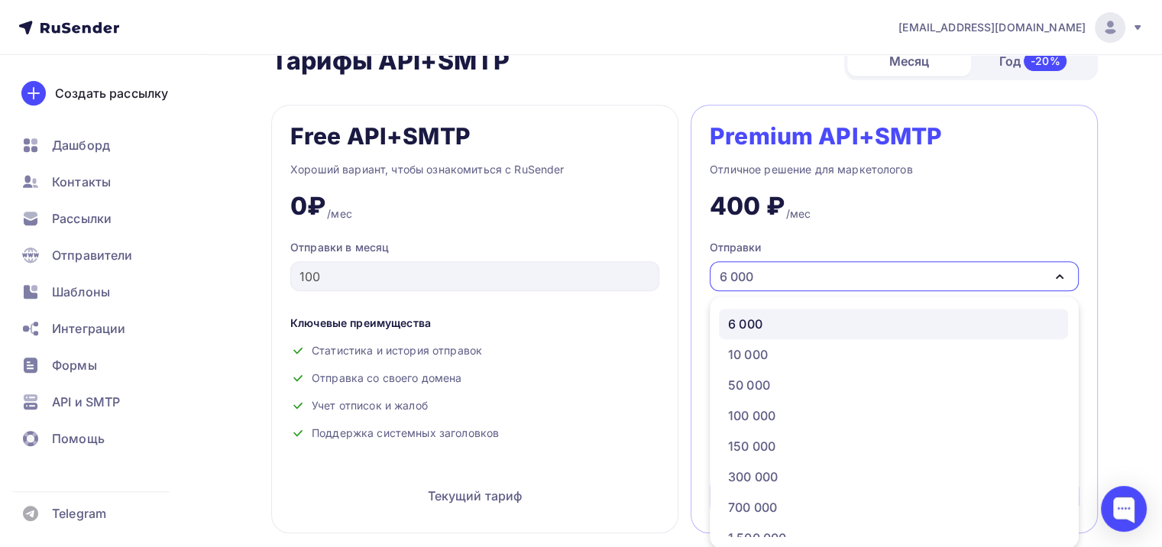
click at [828, 287] on div "6 000" at bounding box center [894, 276] width 369 height 30
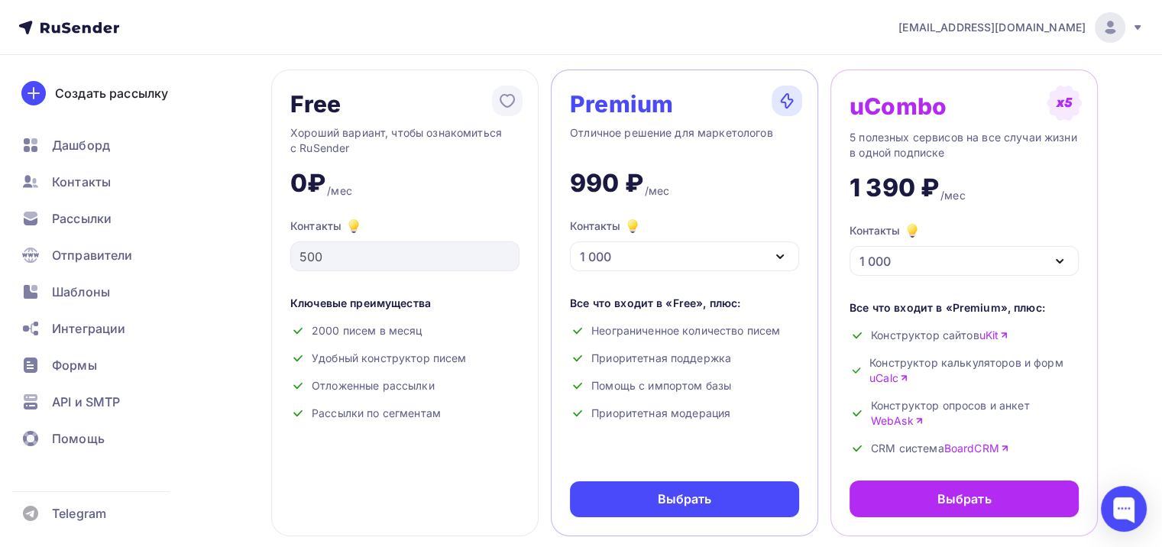
scroll to position [77, 0]
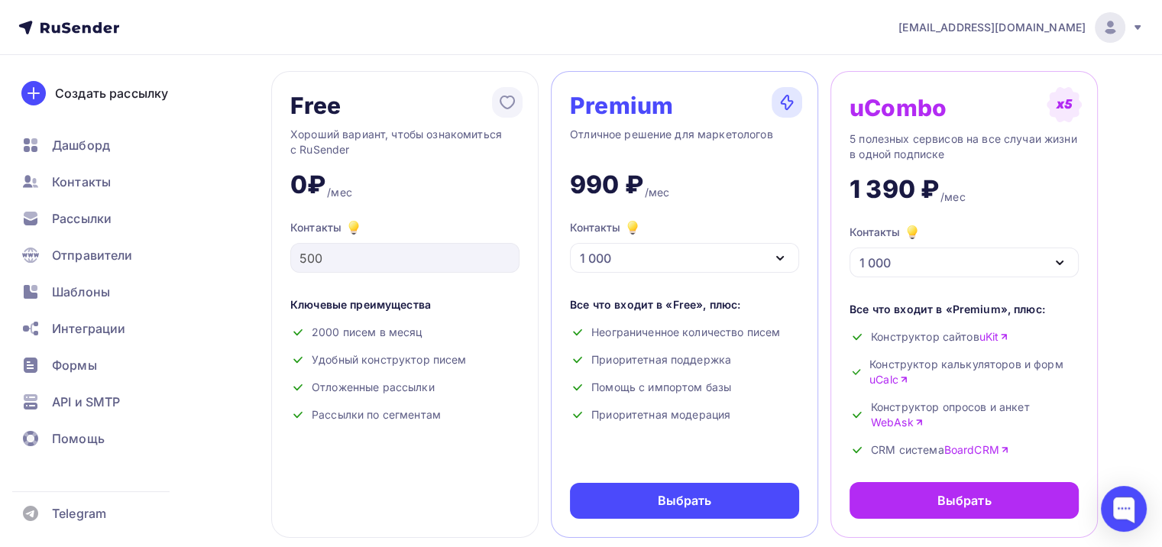
click at [669, 260] on div "1 000" at bounding box center [684, 258] width 229 height 30
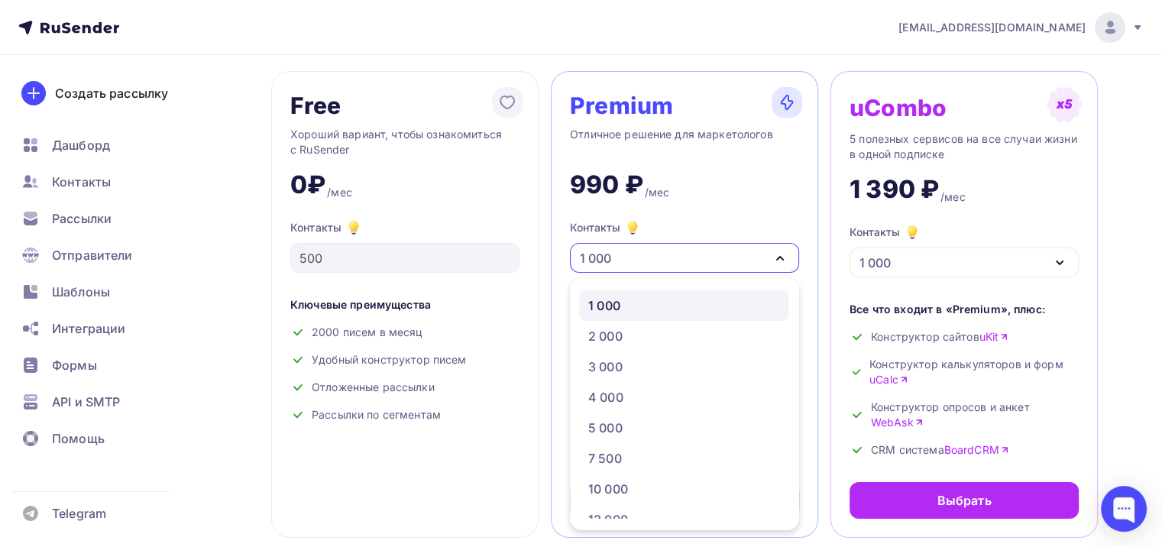
click at [928, 269] on div "1 000" at bounding box center [964, 263] width 229 height 30
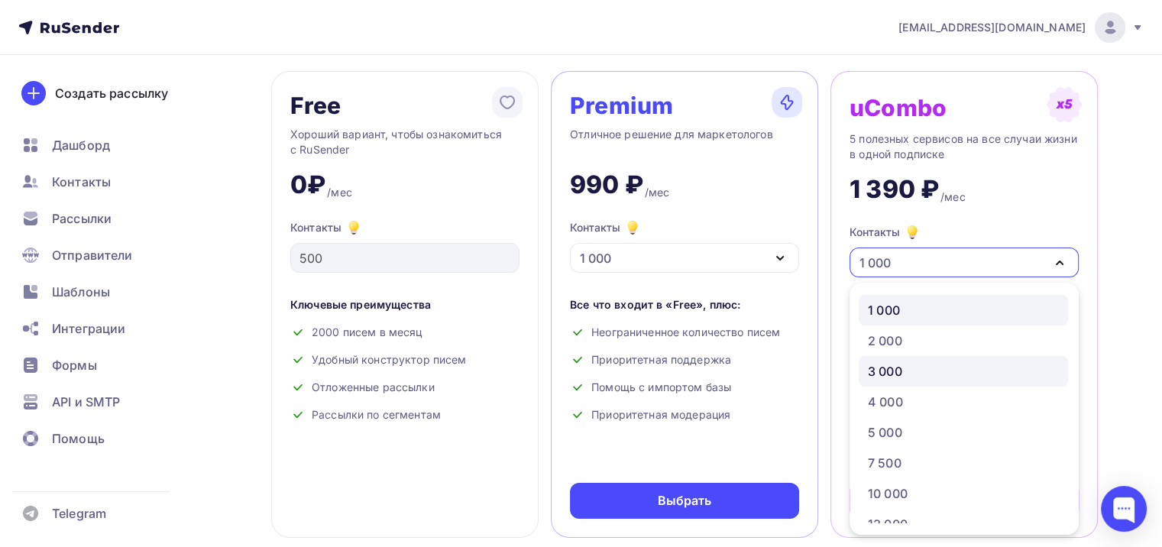
click at [947, 382] on link "3 000" at bounding box center [963, 371] width 209 height 31
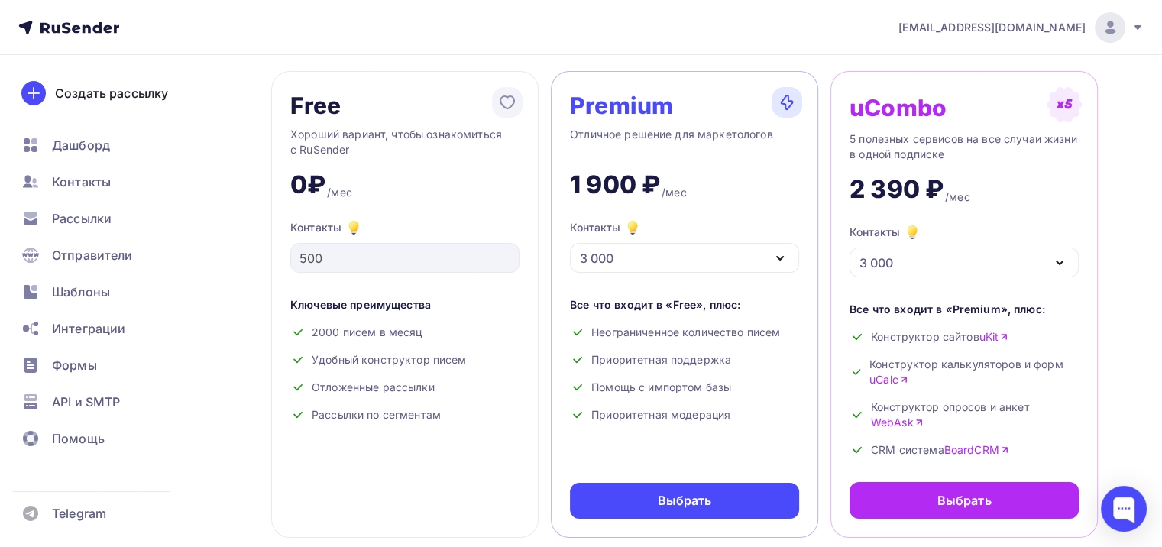
click at [924, 266] on div "3 000" at bounding box center [964, 263] width 229 height 30
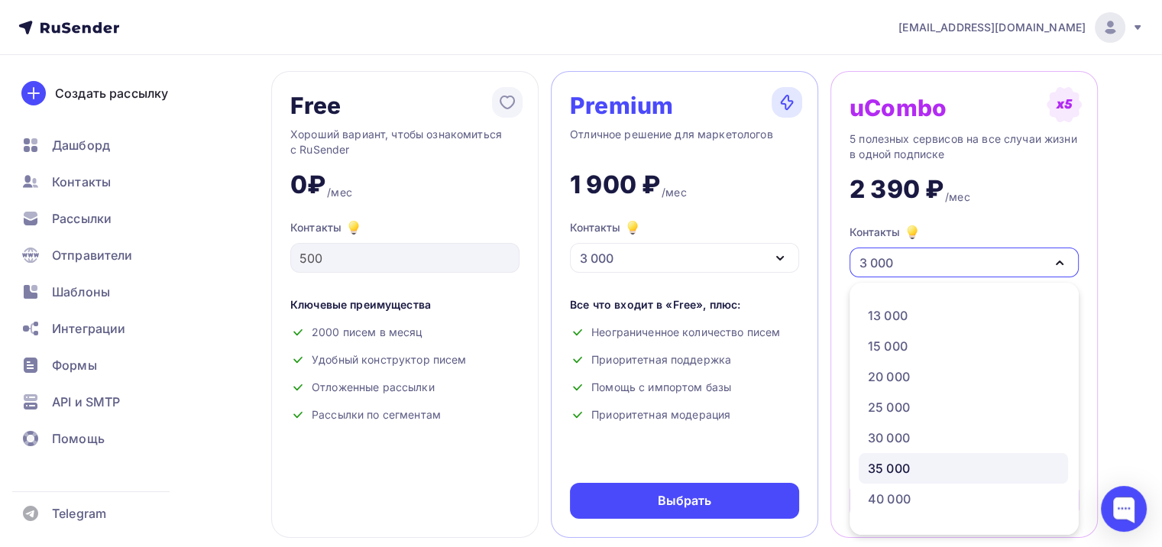
scroll to position [229, 0]
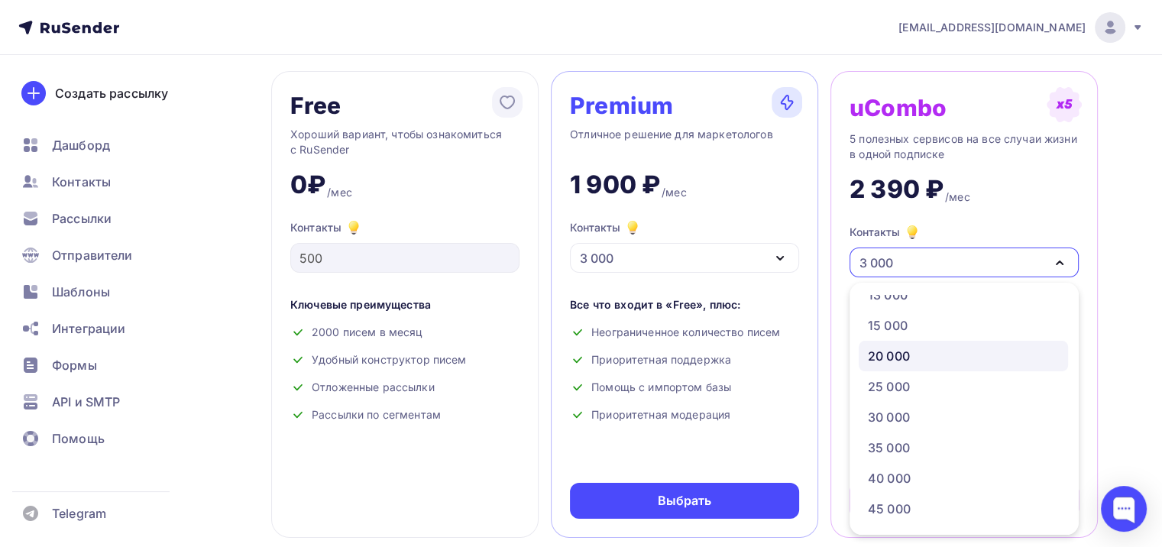
click at [909, 352] on div "20 000" at bounding box center [889, 356] width 42 height 18
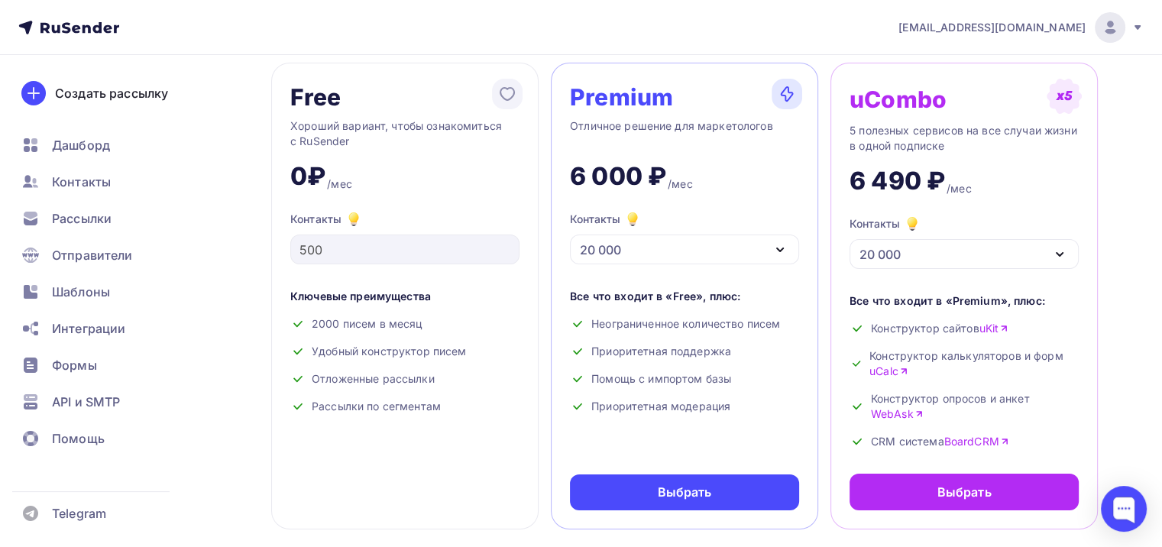
scroll to position [77, 0]
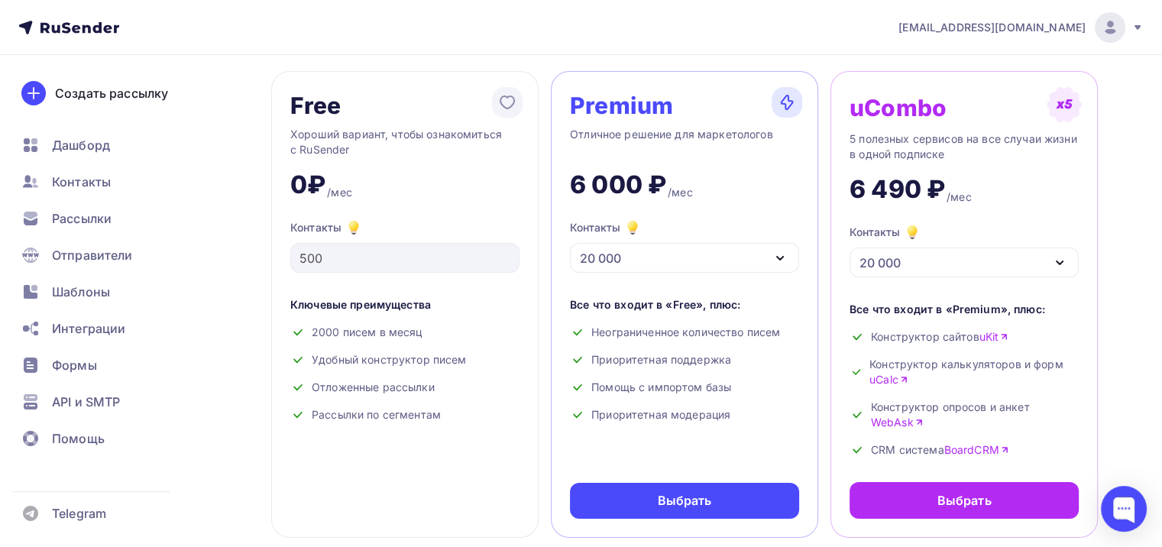
click at [721, 261] on div "20 000" at bounding box center [684, 258] width 229 height 30
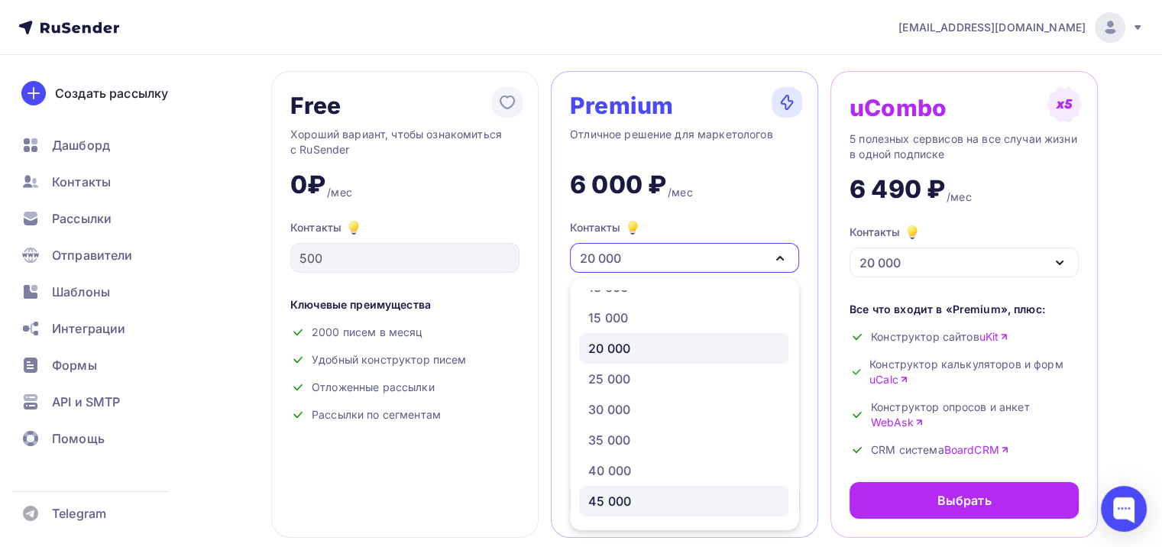
scroll to position [229, 0]
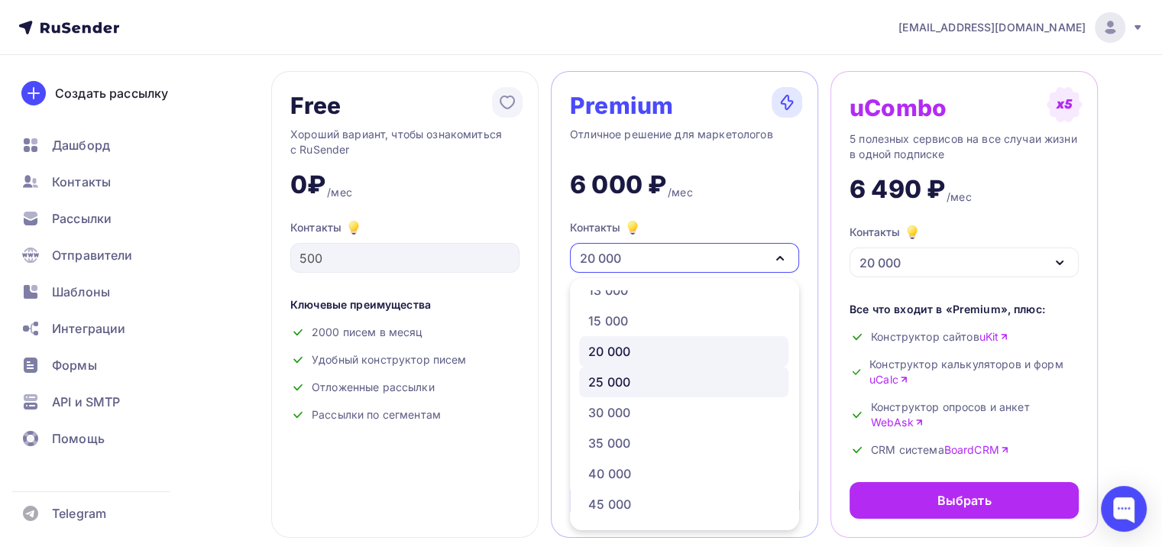
click at [634, 374] on div "25 000" at bounding box center [683, 382] width 191 height 18
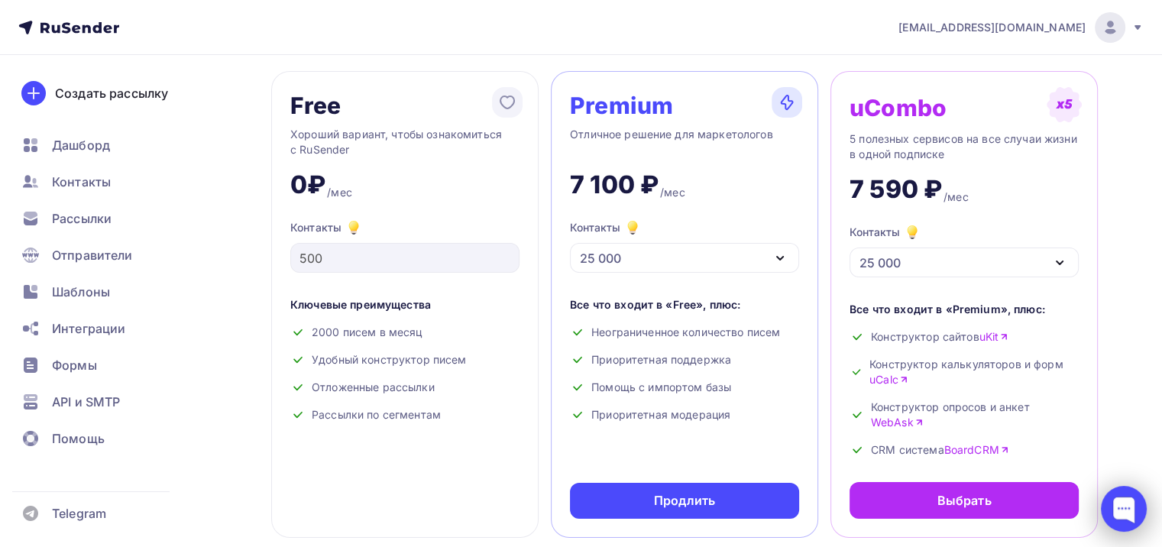
click at [1126, 508] on div at bounding box center [1124, 509] width 46 height 46
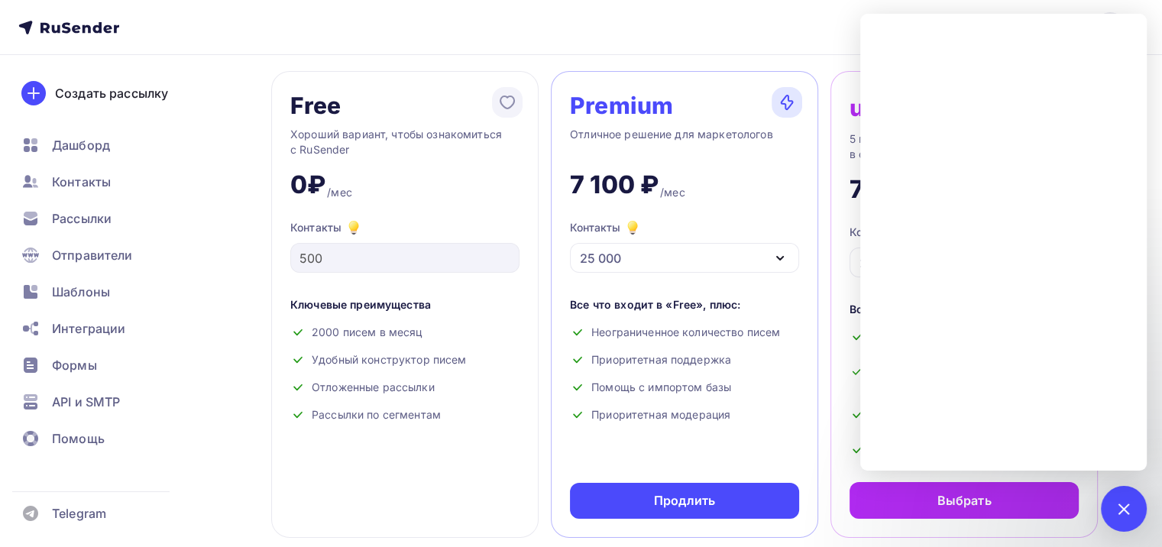
click at [685, 277] on div "Premium Отличное решение для маркетологов 7 100 ₽ /мес Контакты 25 000 1 000 2 …" at bounding box center [684, 304] width 267 height 467
click at [677, 258] on div "25 000" at bounding box center [684, 258] width 229 height 30
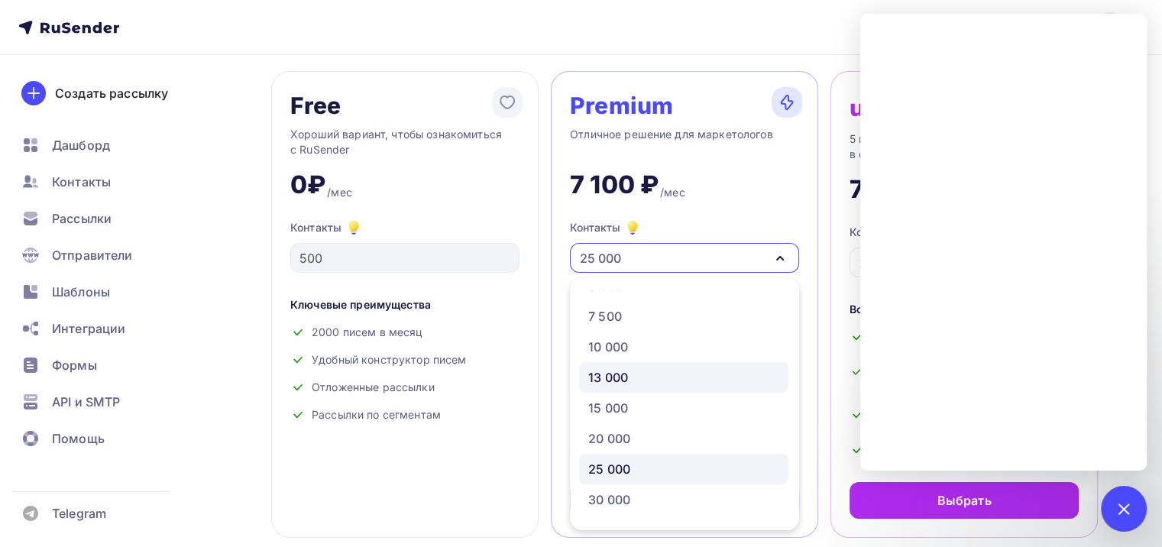
scroll to position [0, 0]
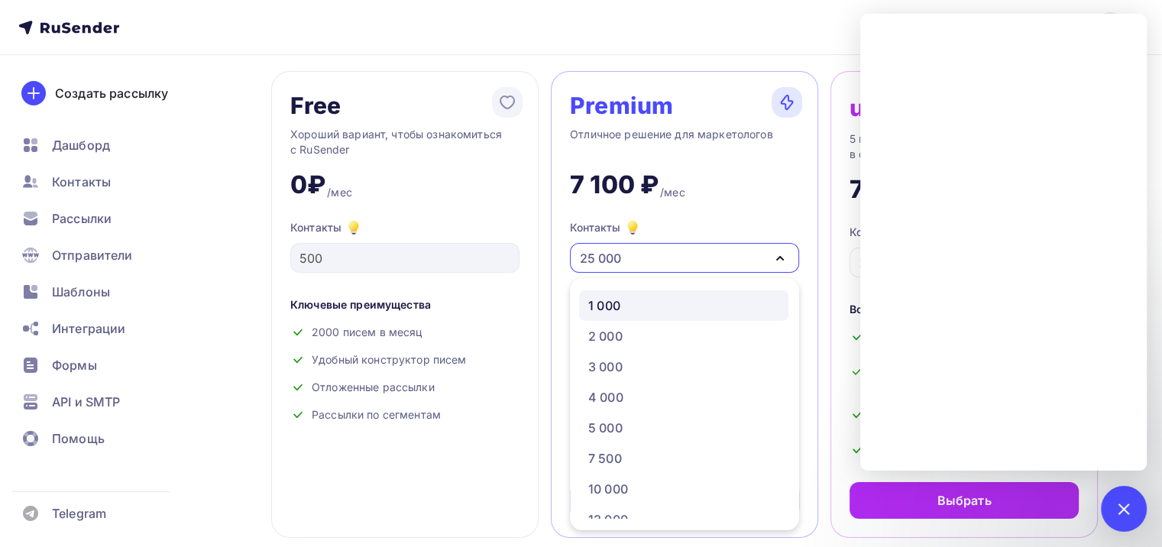
click at [635, 306] on div "1 000" at bounding box center [683, 305] width 191 height 18
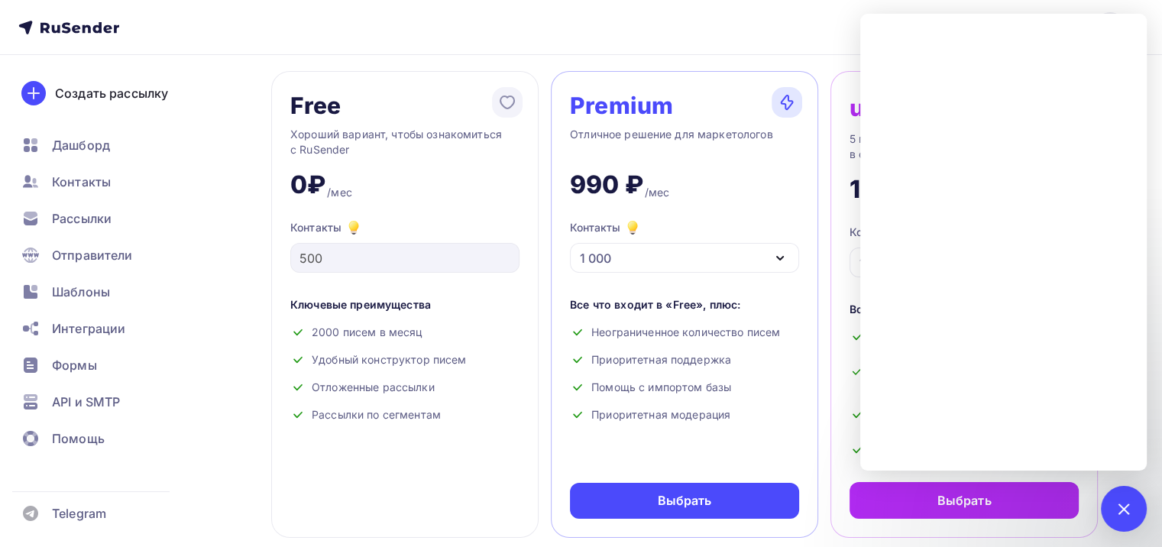
click at [700, 247] on div "1 000" at bounding box center [684, 258] width 229 height 30
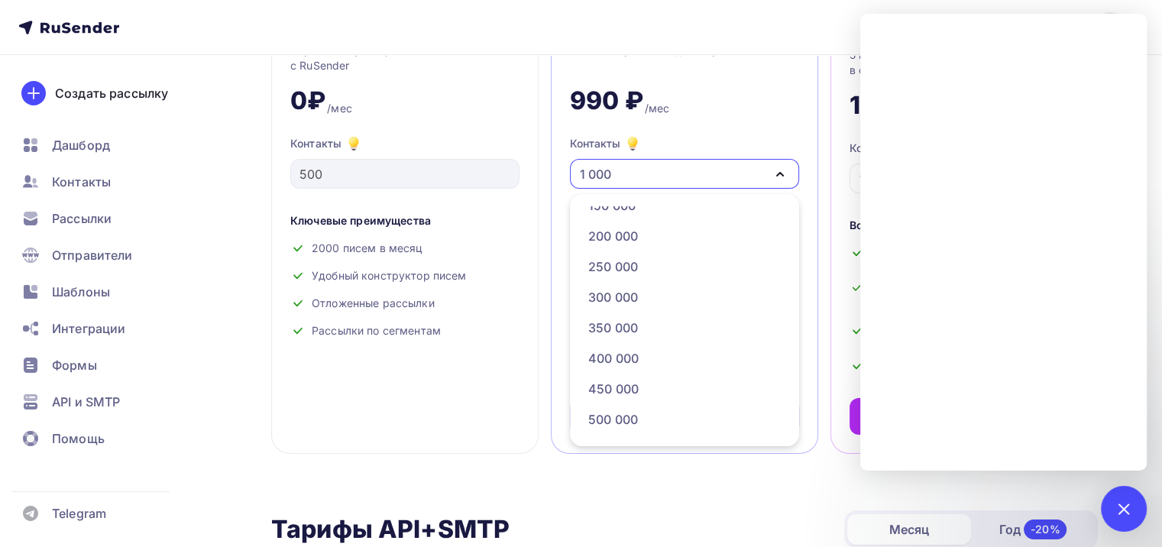
scroll to position [77, 0]
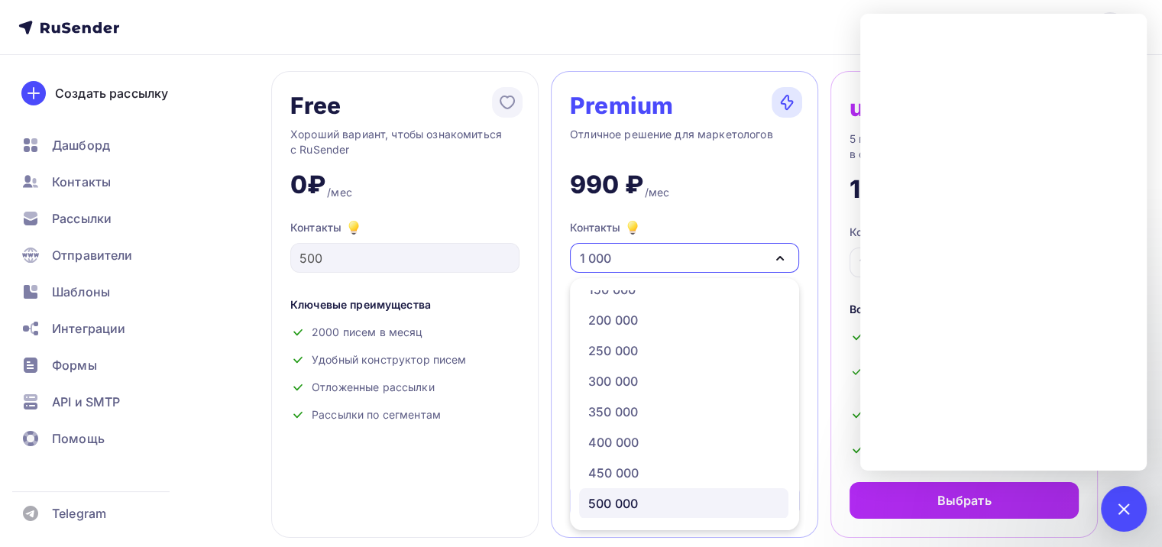
click at [645, 510] on div "500 000" at bounding box center [683, 503] width 191 height 18
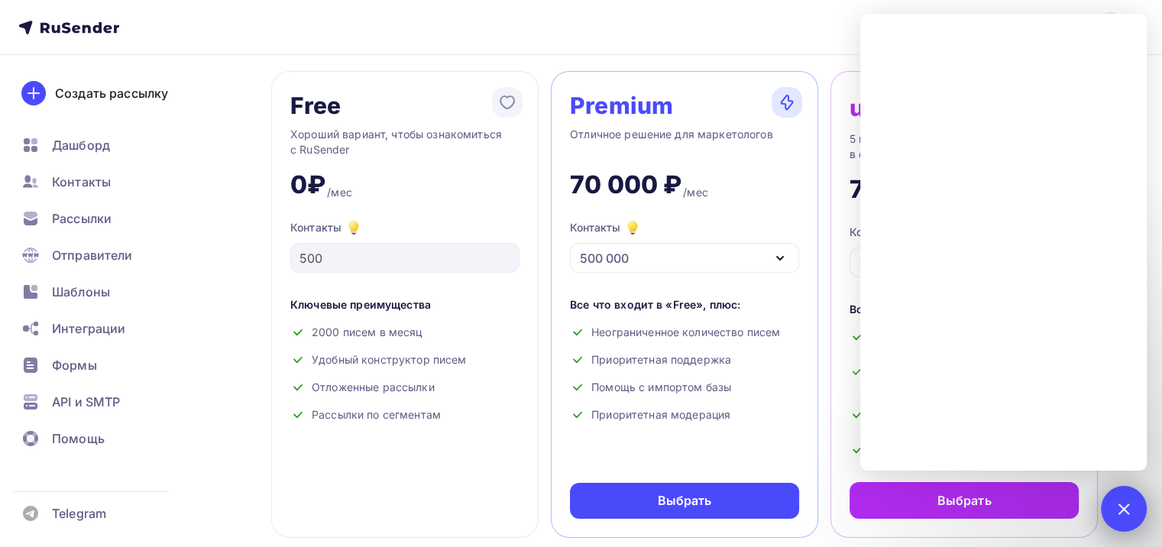
click at [1132, 502] on div at bounding box center [1124, 509] width 46 height 46
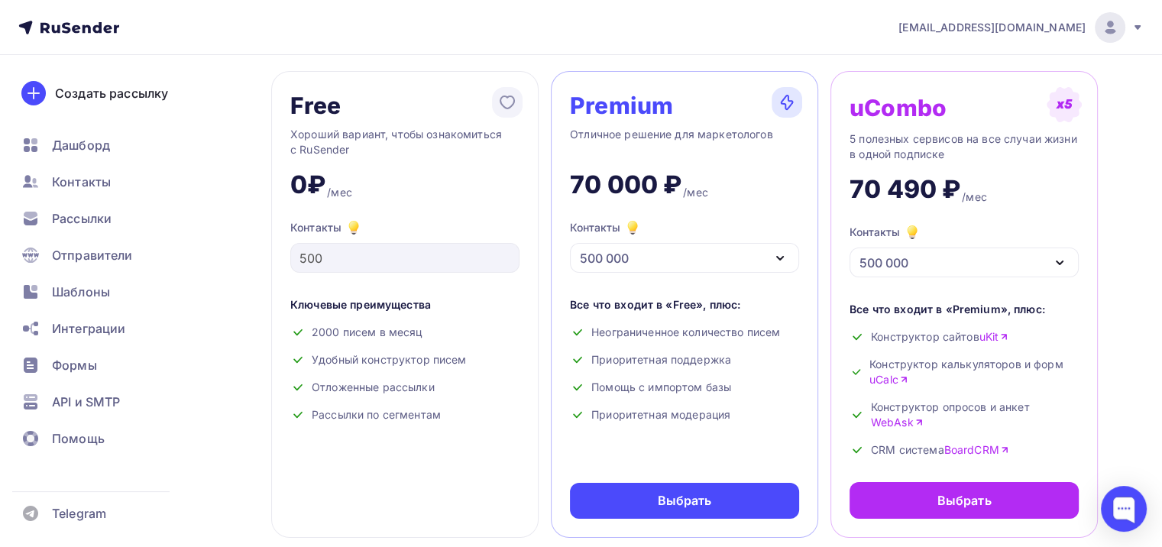
click at [970, 452] on link "BoardCRM" at bounding box center [976, 449] width 65 height 15
click at [1121, 505] on div at bounding box center [1124, 509] width 46 height 46
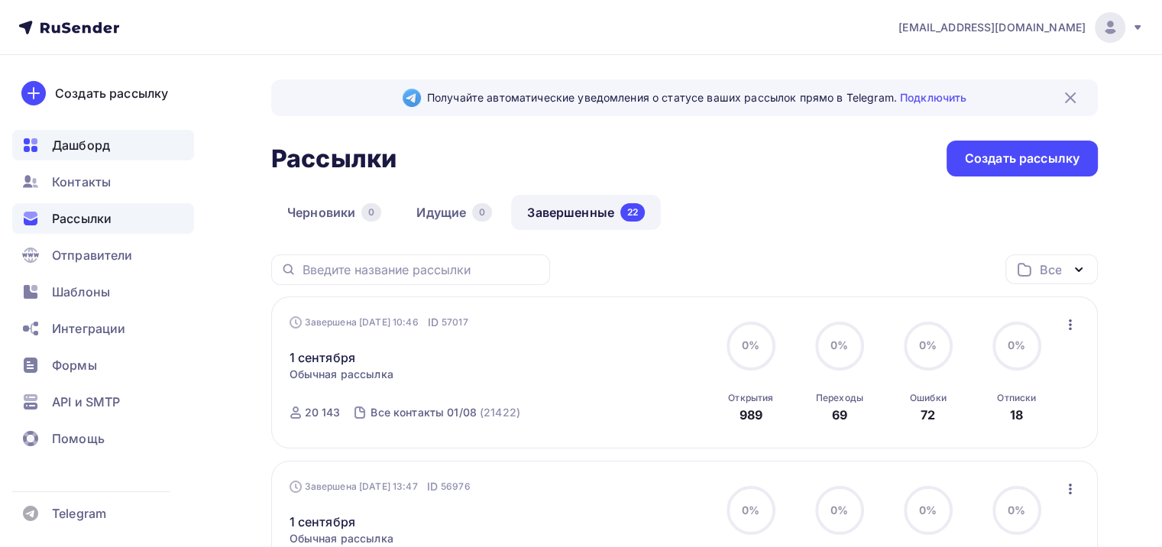
click at [87, 148] on span "Дашборд" at bounding box center [81, 145] width 58 height 18
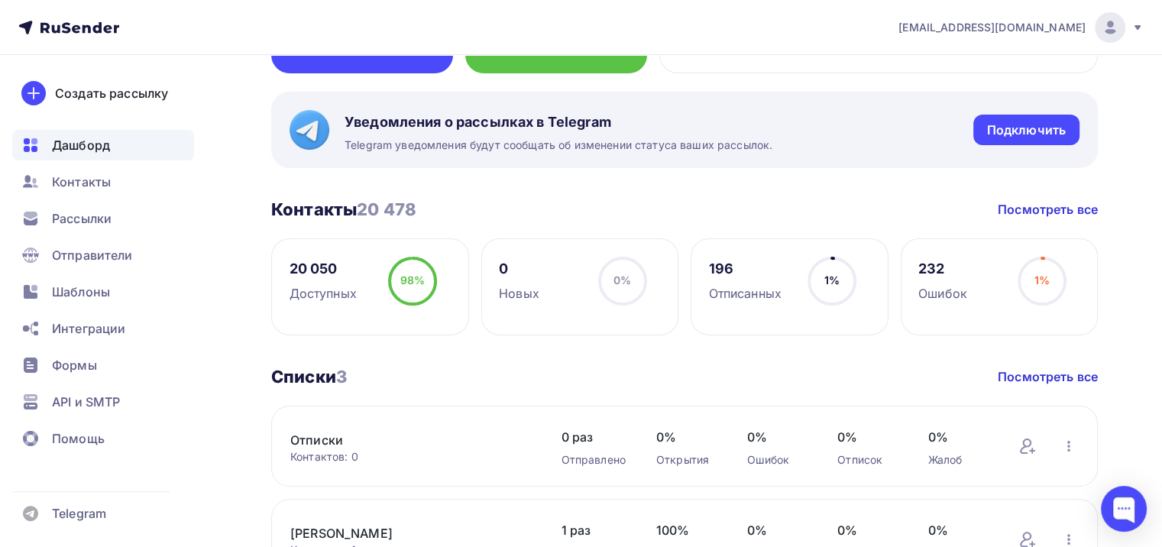
scroll to position [306, 0]
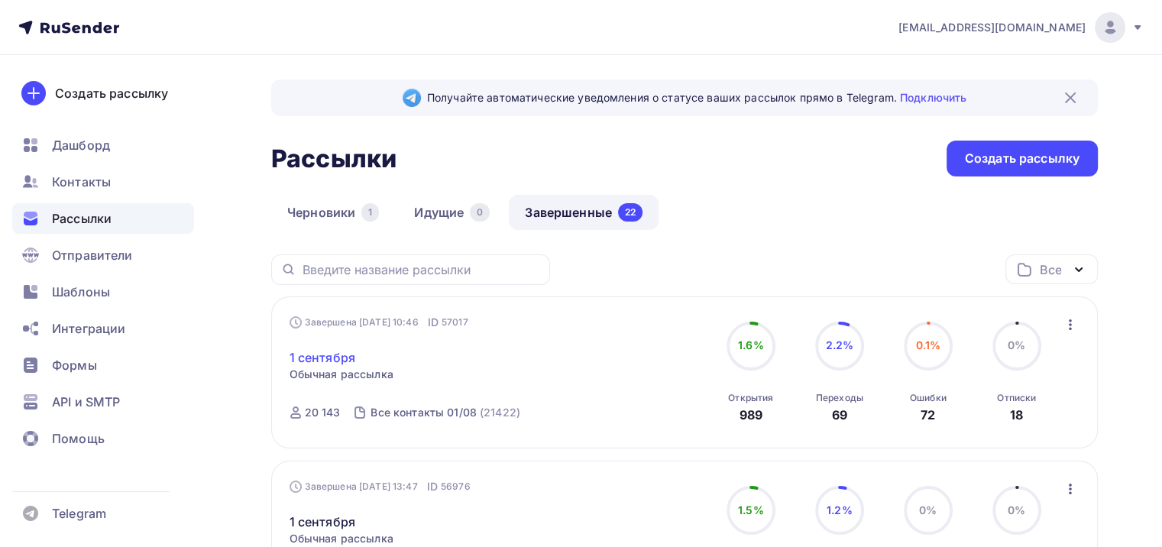
click at [317, 354] on link "1 сентября" at bounding box center [323, 357] width 66 height 18
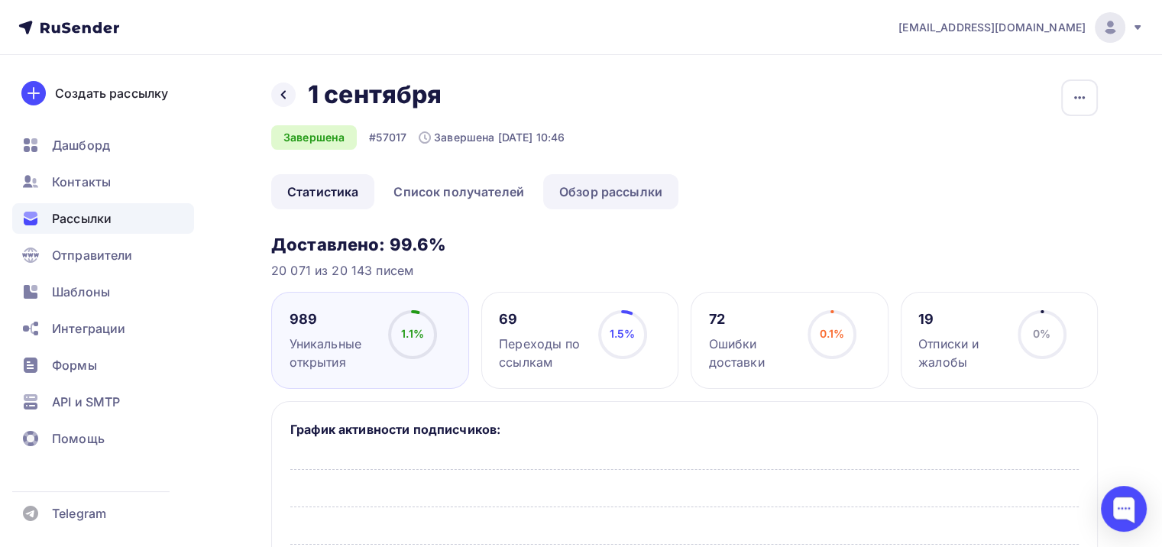
click at [593, 195] on link "Обзор рассылки" at bounding box center [610, 191] width 135 height 35
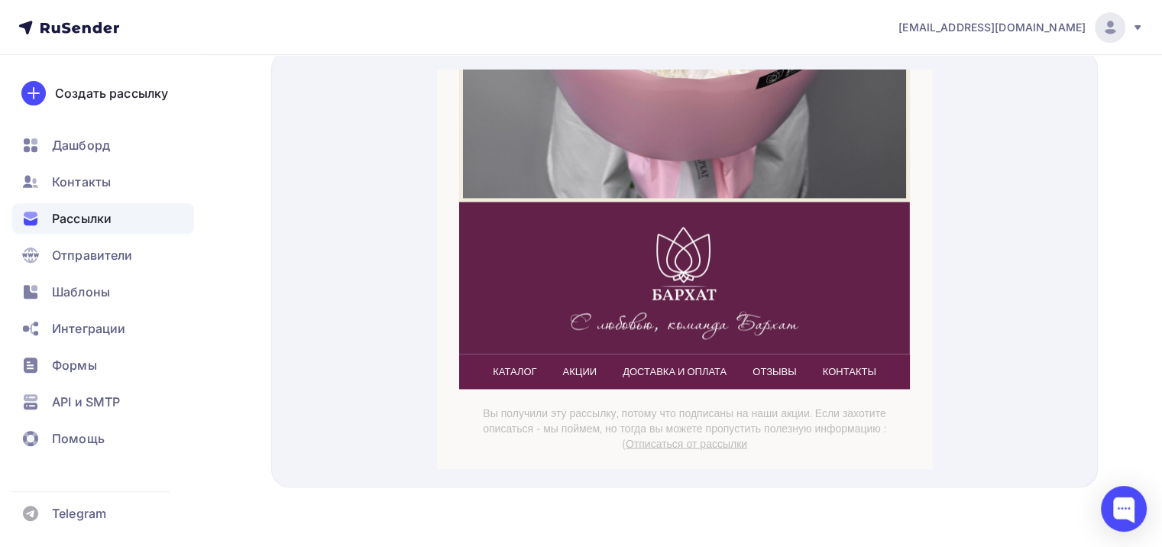
scroll to position [2591, 0]
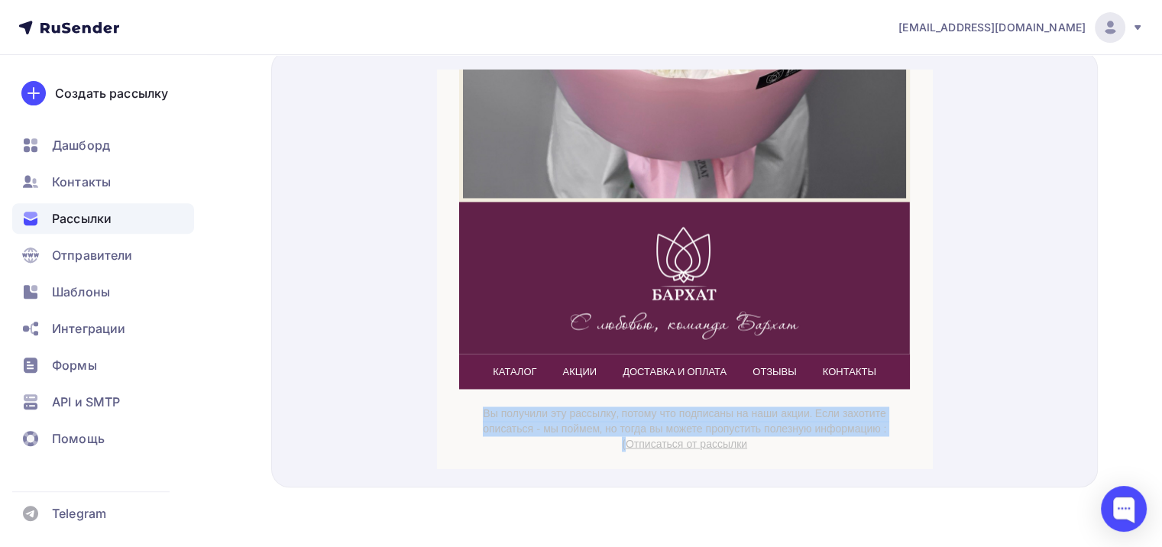
drag, startPoint x: 472, startPoint y: 394, endPoint x: 651, endPoint y: 427, distance: 181.9
click at [651, 427] on p "Вы получили эту рассылку, потому что подписаны на наши акции. Если захотите опи…" at bounding box center [685, 410] width 436 height 45
copy span "Вы получили эту рассылку, потому что подписаны на наши акции. Если захотите опи…"
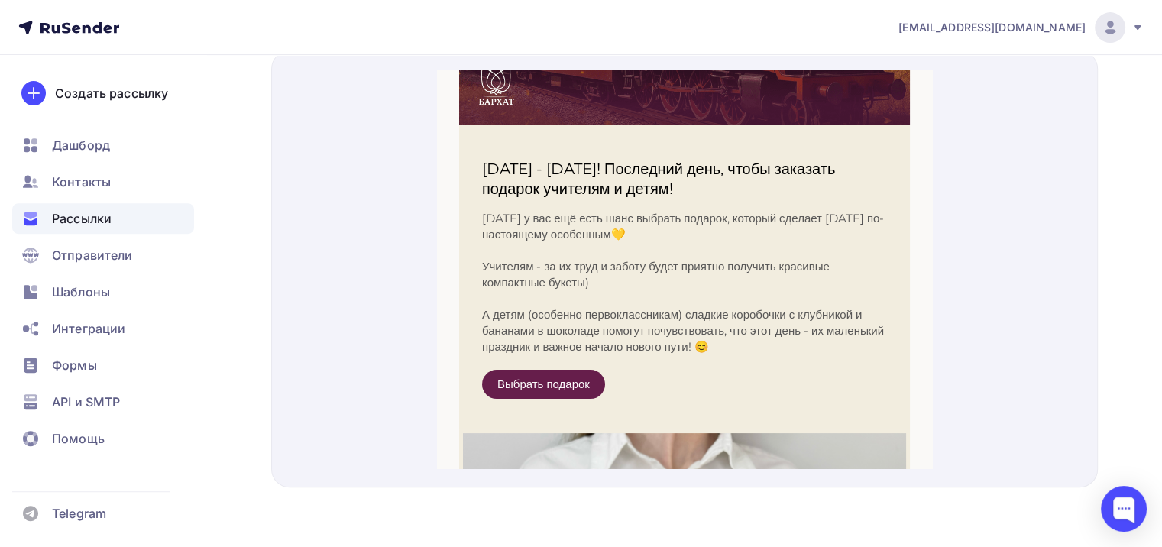
scroll to position [0, 0]
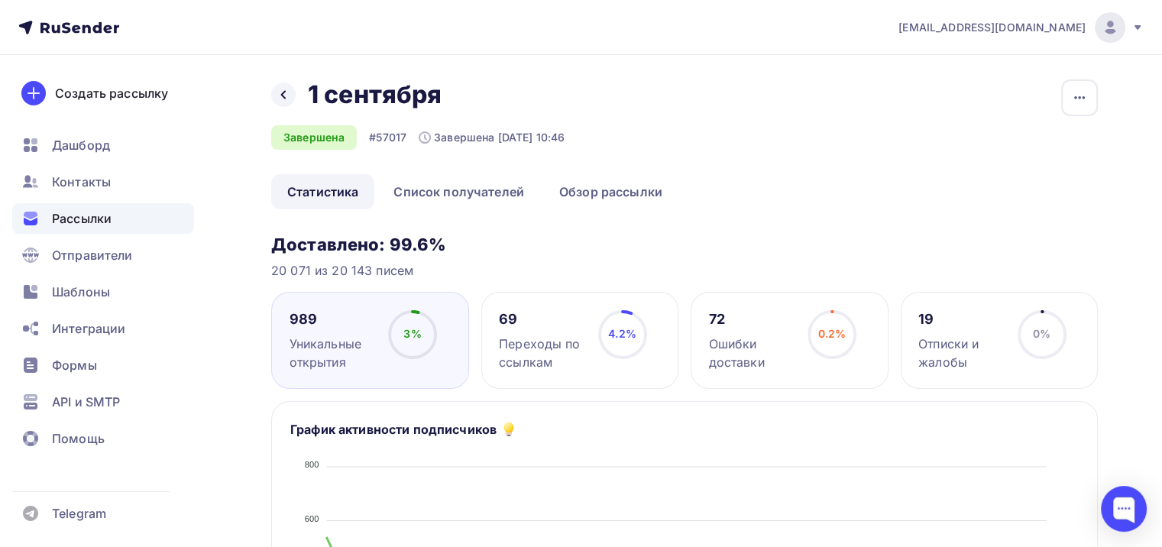
click at [273, 105] on div "Назад [DATE] [DATE]" at bounding box center [417, 94] width 293 height 31
click at [284, 95] on icon at bounding box center [283, 95] width 12 height 12
